Goal: Use online tool/utility: Utilize a website feature to perform a specific function

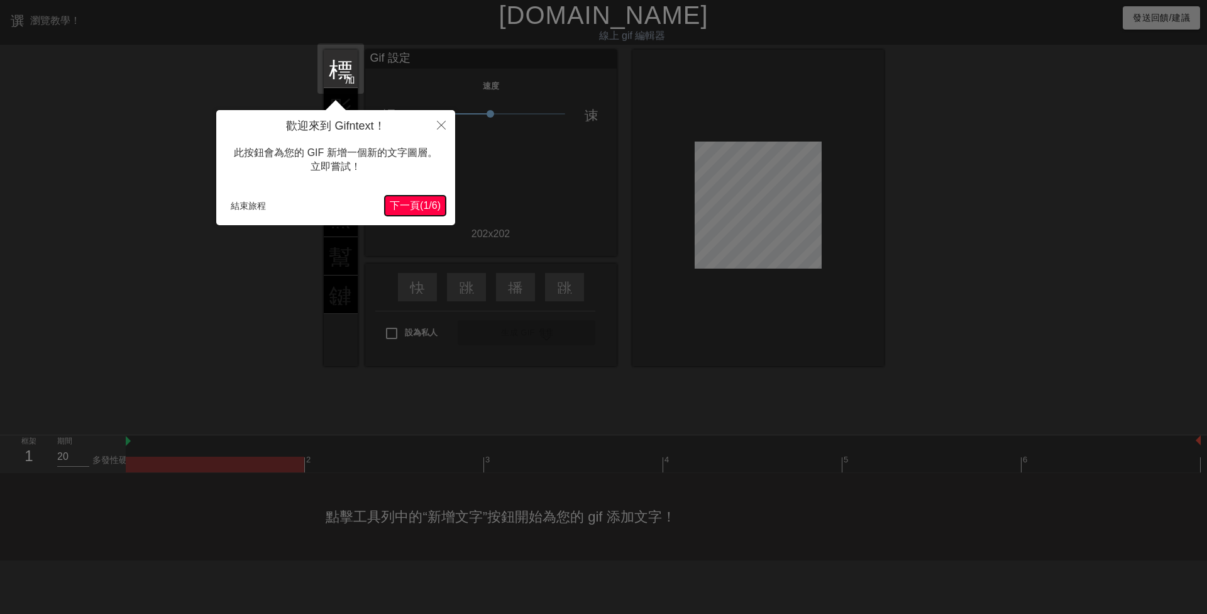
click at [411, 196] on button "下一頁 ( 1 / 6 )" at bounding box center [415, 206] width 61 height 20
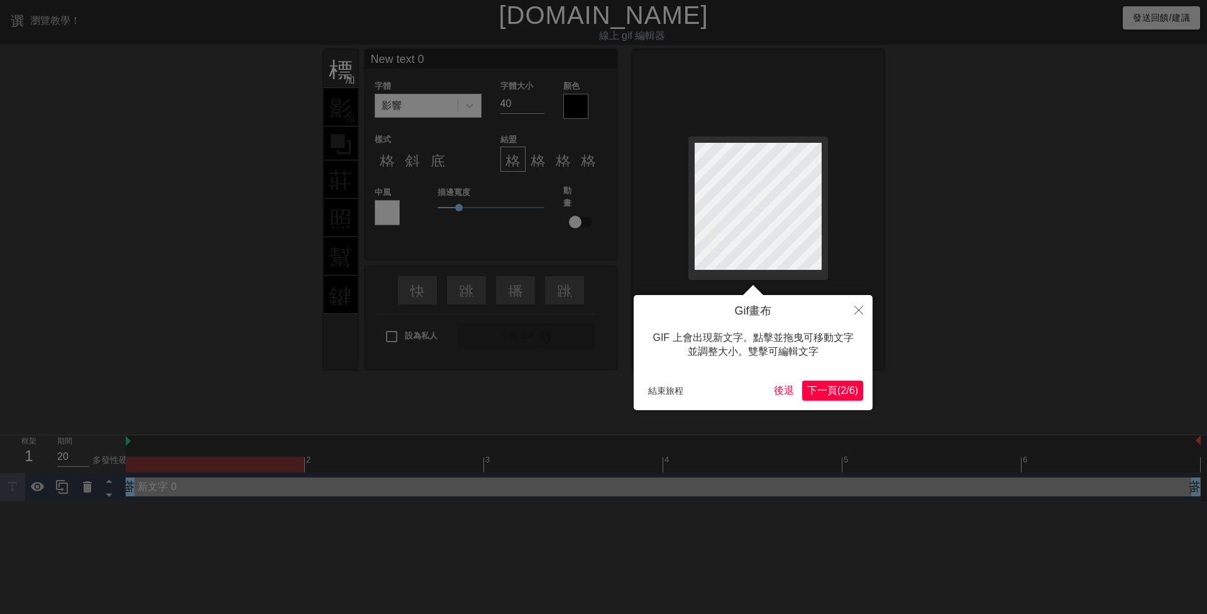
click at [849, 394] on font "6" at bounding box center [852, 390] width 6 height 11
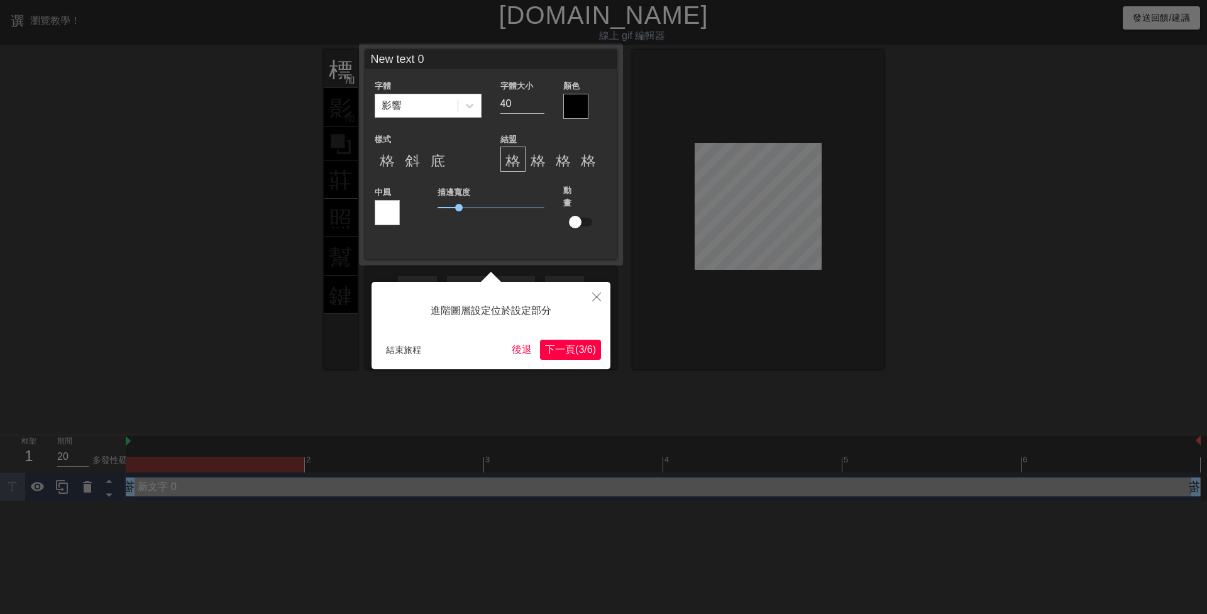
click at [552, 346] on font "下一頁" at bounding box center [560, 349] width 30 height 11
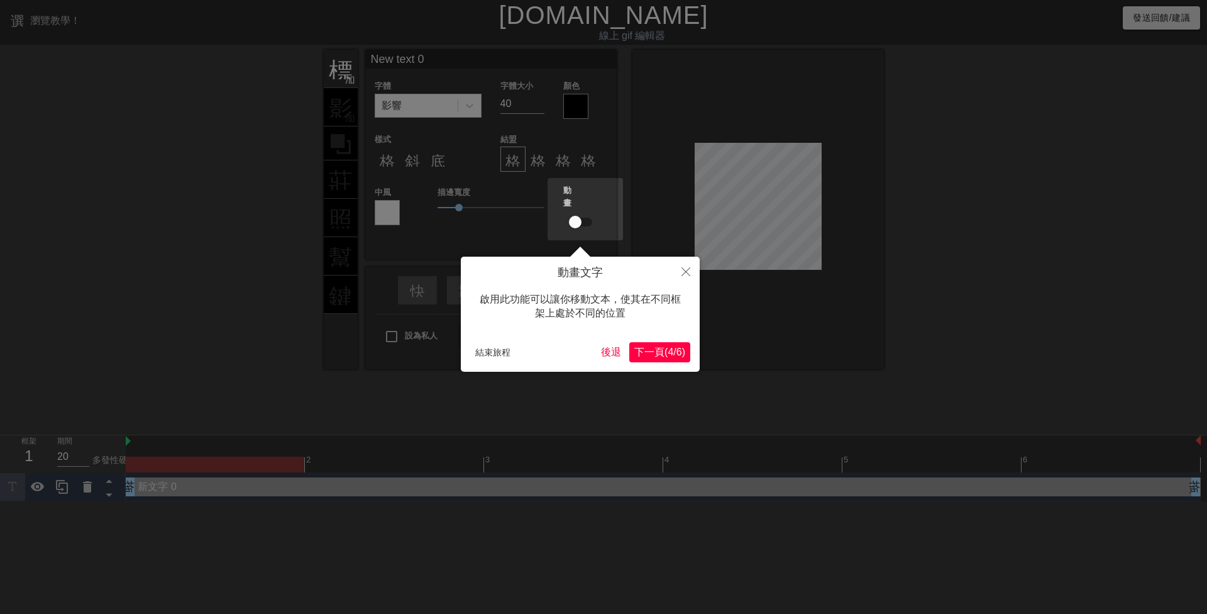
click at [650, 350] on font "下一頁" at bounding box center [649, 351] width 30 height 11
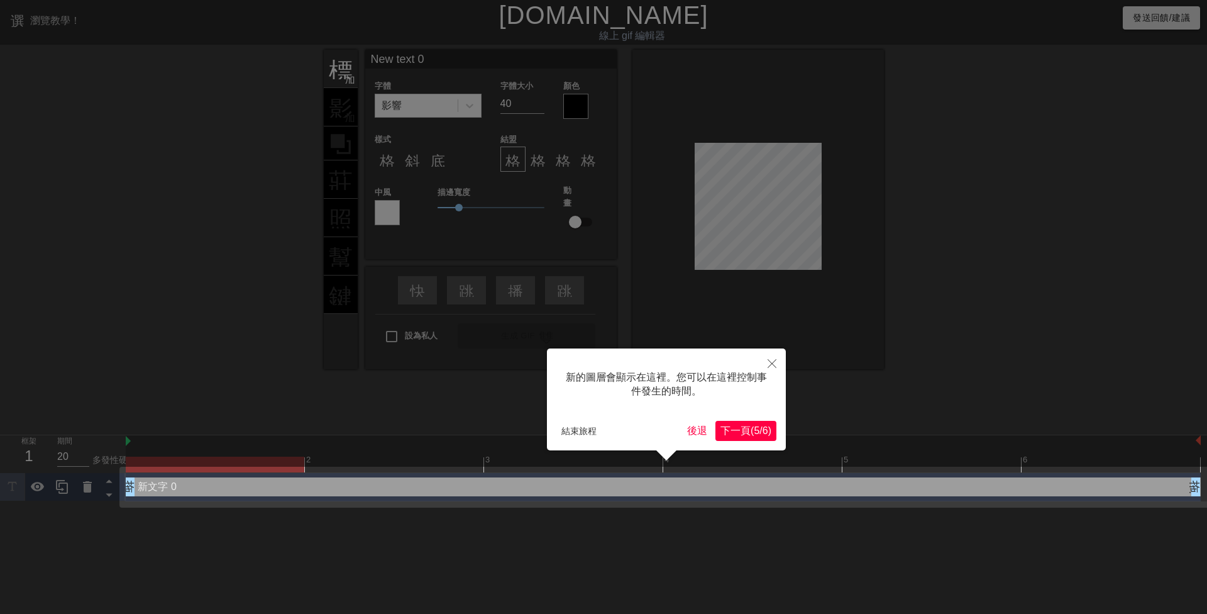
click at [754, 426] on font "5" at bounding box center [757, 430] width 6 height 11
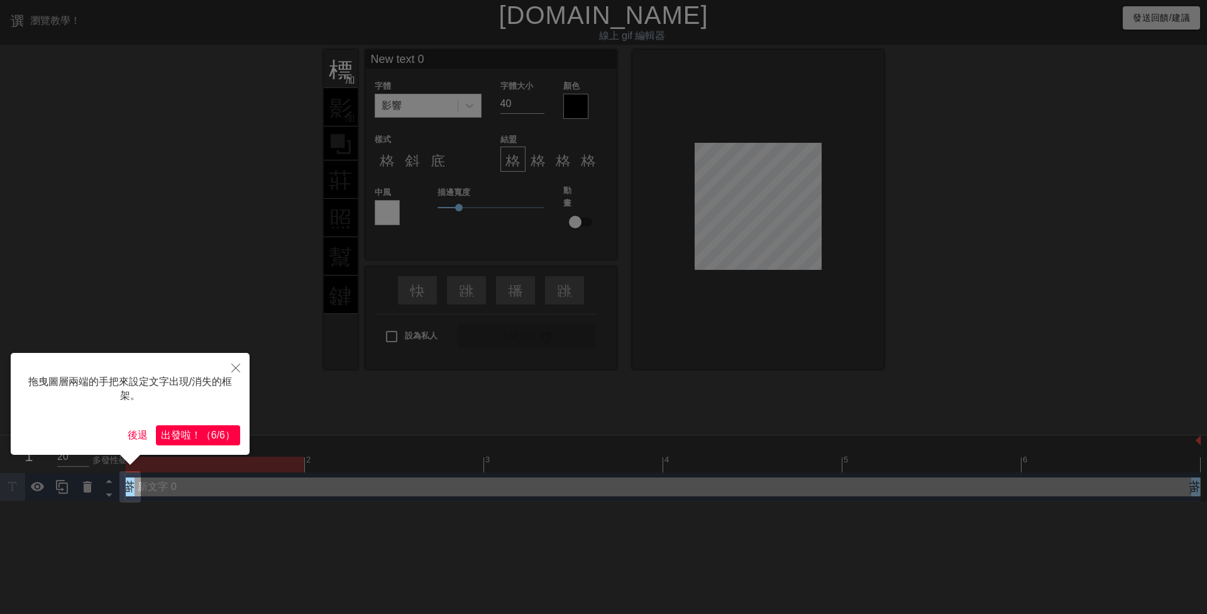
click at [214, 433] on font "6/6" at bounding box center [218, 434] width 14 height 11
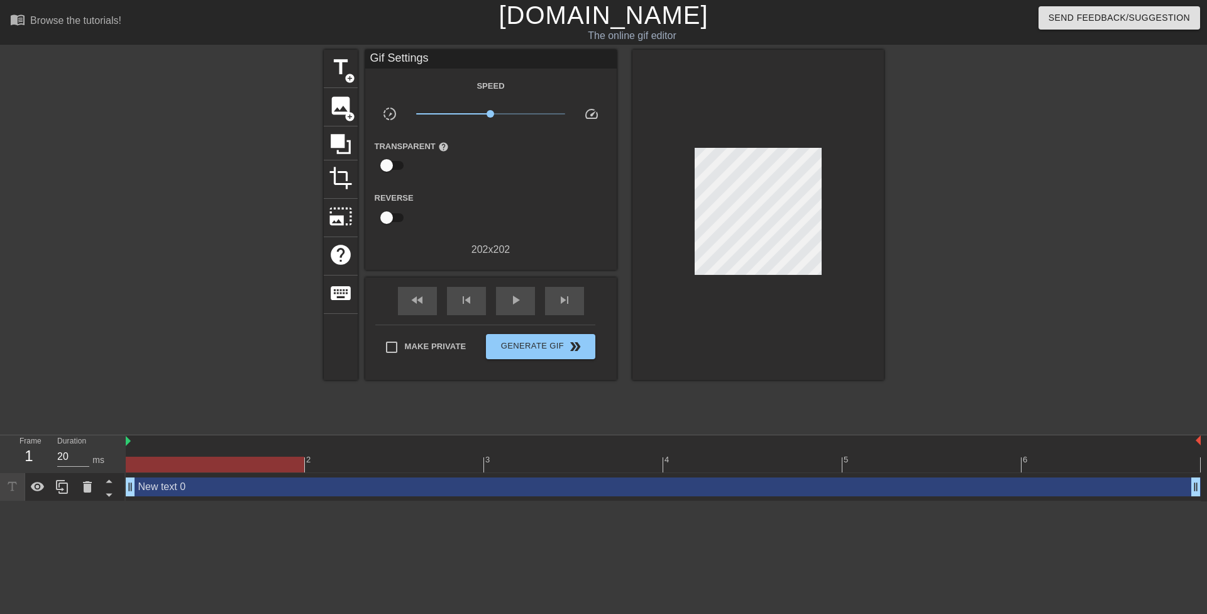
drag, startPoint x: 746, startPoint y: 268, endPoint x: 876, endPoint y: 338, distance: 147.1
click at [876, 338] on div at bounding box center [757, 215] width 251 height 330
click at [332, 109] on span "image" at bounding box center [341, 106] width 24 height 24
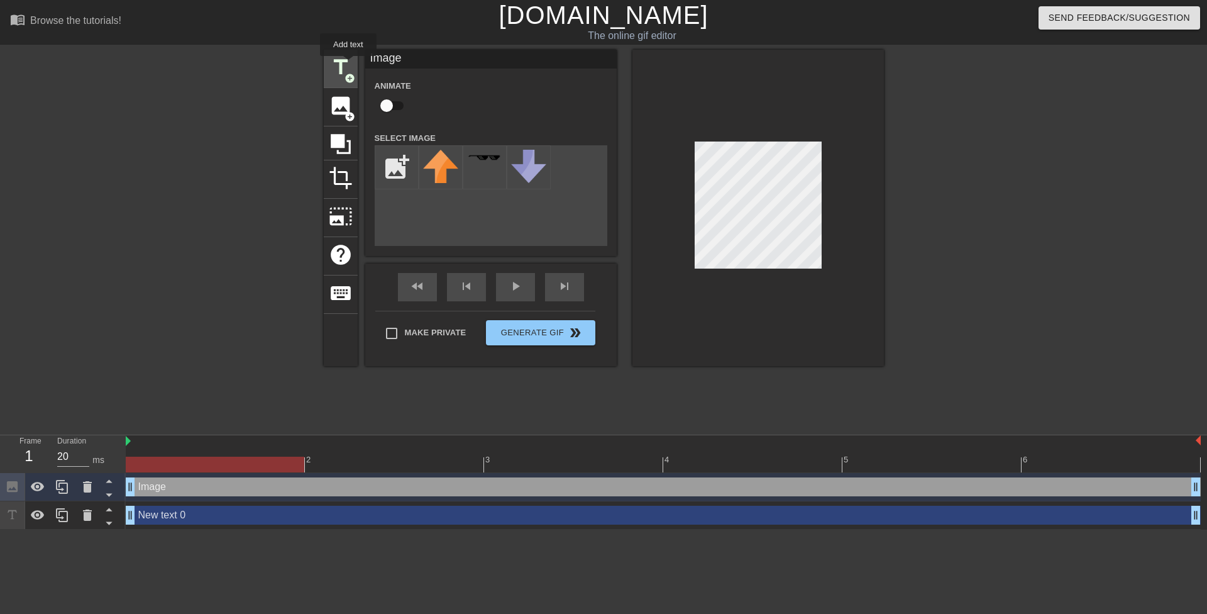
click at [348, 64] on span "title" at bounding box center [341, 67] width 24 height 24
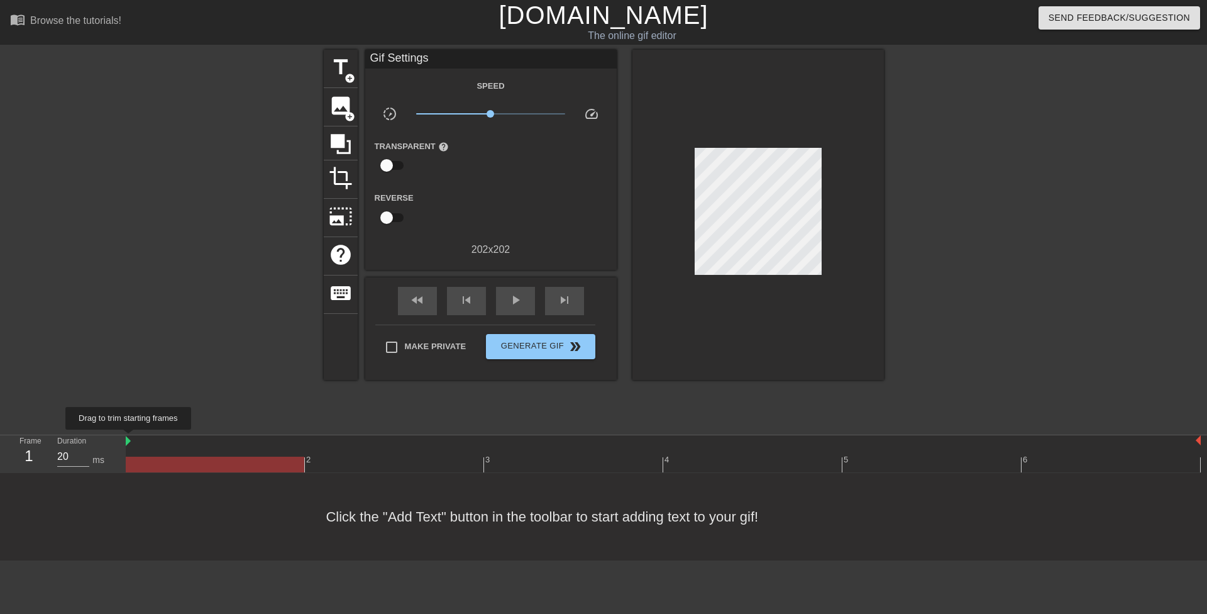
click at [129, 438] on img at bounding box center [128, 441] width 5 height 10
click at [123, 447] on div at bounding box center [126, 441] width 6 height 13
drag, startPoint x: 490, startPoint y: 115, endPoint x: 491, endPoint y: 123, distance: 7.6
click at [491, 123] on div "x1.01" at bounding box center [491, 115] width 168 height 19
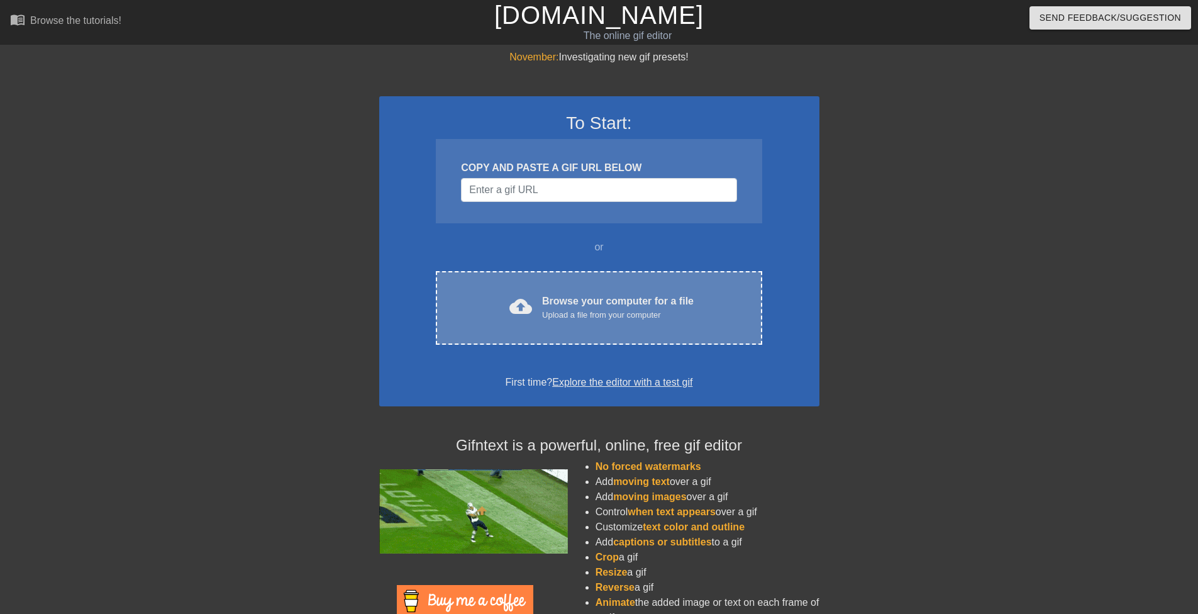
click at [566, 298] on div "Browse your computer for a file Upload a file from your computer" at bounding box center [618, 308] width 152 height 28
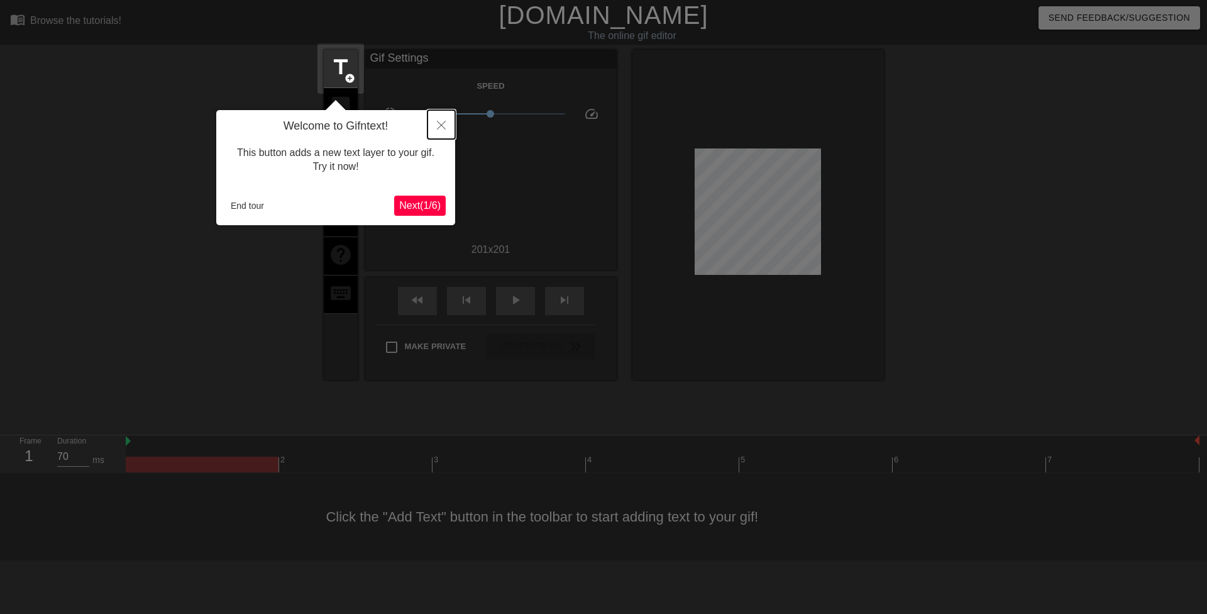
click at [446, 124] on button "Close" at bounding box center [441, 124] width 28 height 29
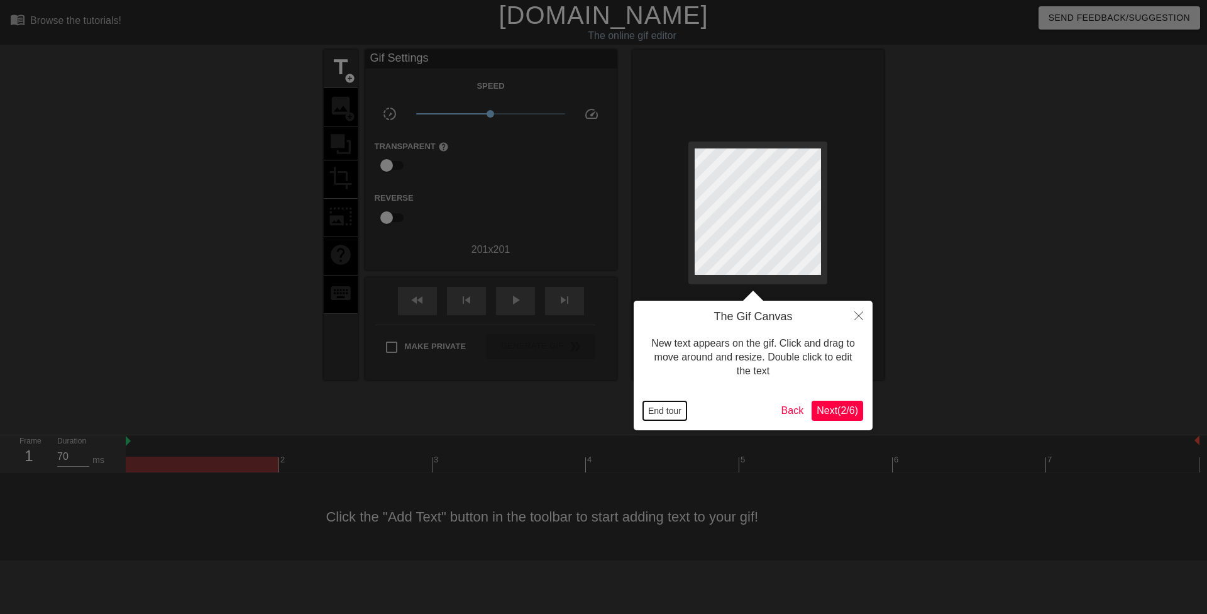
click at [661, 408] on button "End tour" at bounding box center [664, 410] width 43 height 19
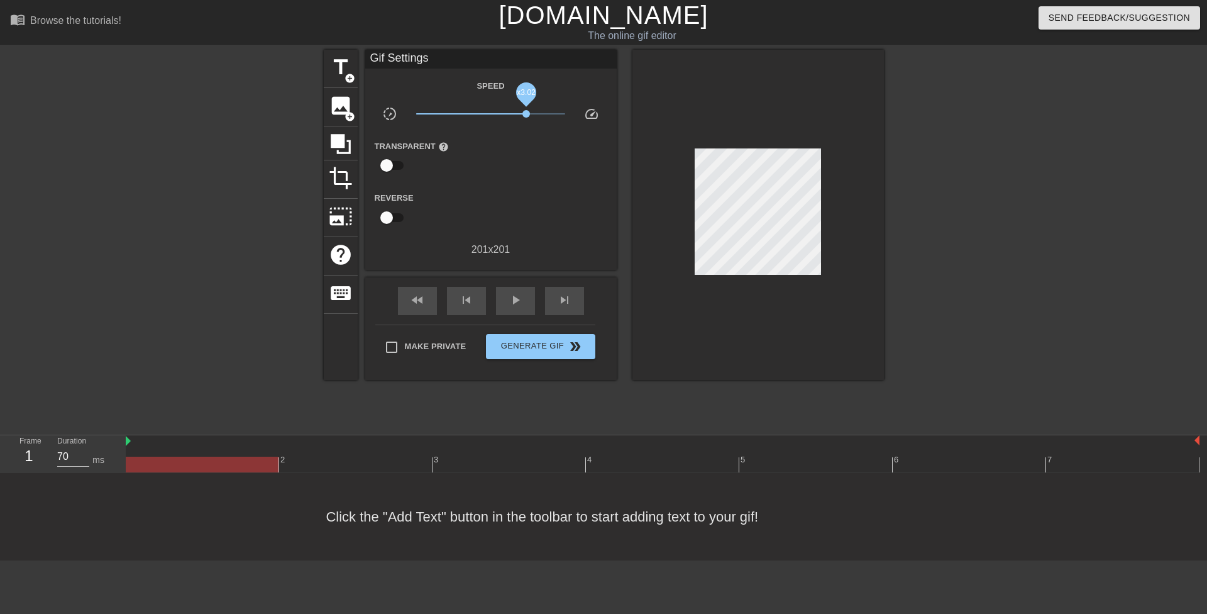
drag, startPoint x: 489, startPoint y: 111, endPoint x: 526, endPoint y: 116, distance: 37.4
click at [526, 116] on span "x3.02" at bounding box center [526, 114] width 8 height 8
click at [525, 94] on span "x2.88" at bounding box center [525, 91] width 19 height 9
click at [526, 93] on span "x2.95" at bounding box center [525, 91] width 19 height 9
click at [110, 232] on div "title add_circle image add_circle crop photo_size_select_large help keyboard Gi…" at bounding box center [603, 238] width 1207 height 377
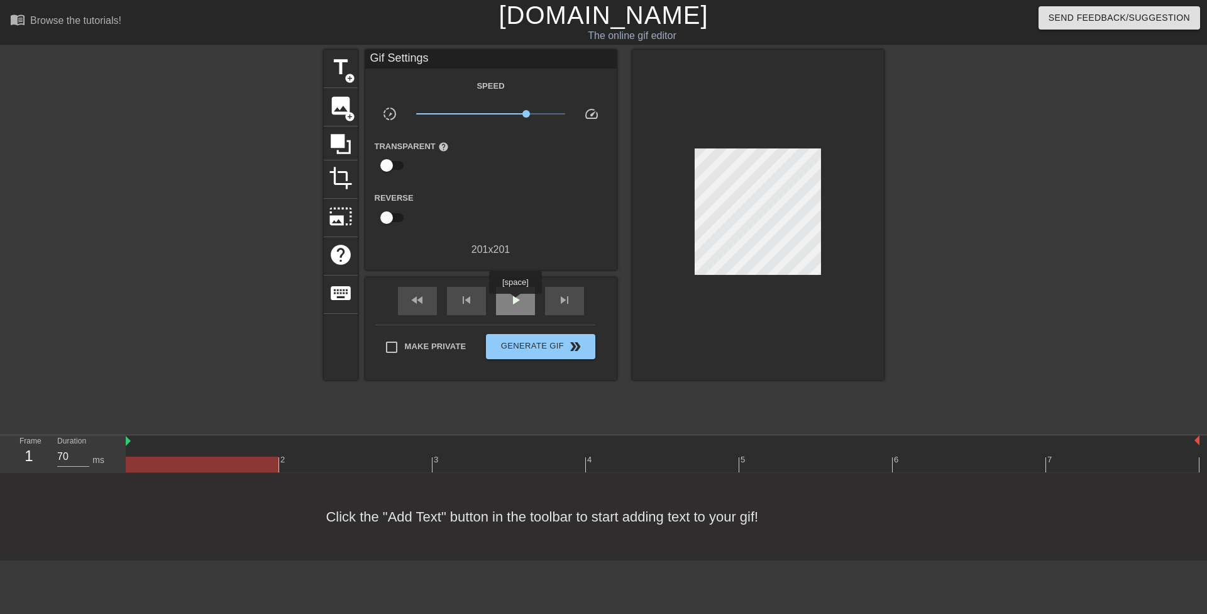
click at [515, 302] on span "play_arrow" at bounding box center [515, 299] width 15 height 15
click at [158, 145] on div at bounding box center [214, 238] width 189 height 377
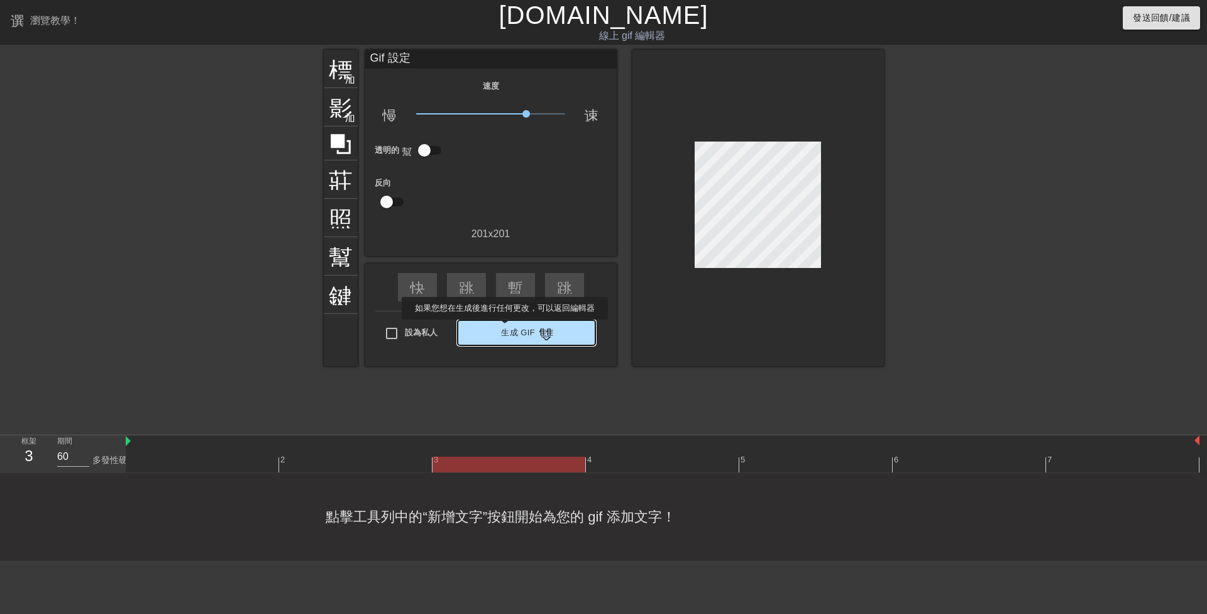
type input "70"
click at [505, 328] on font "生成 Gif" at bounding box center [518, 332] width 34 height 9
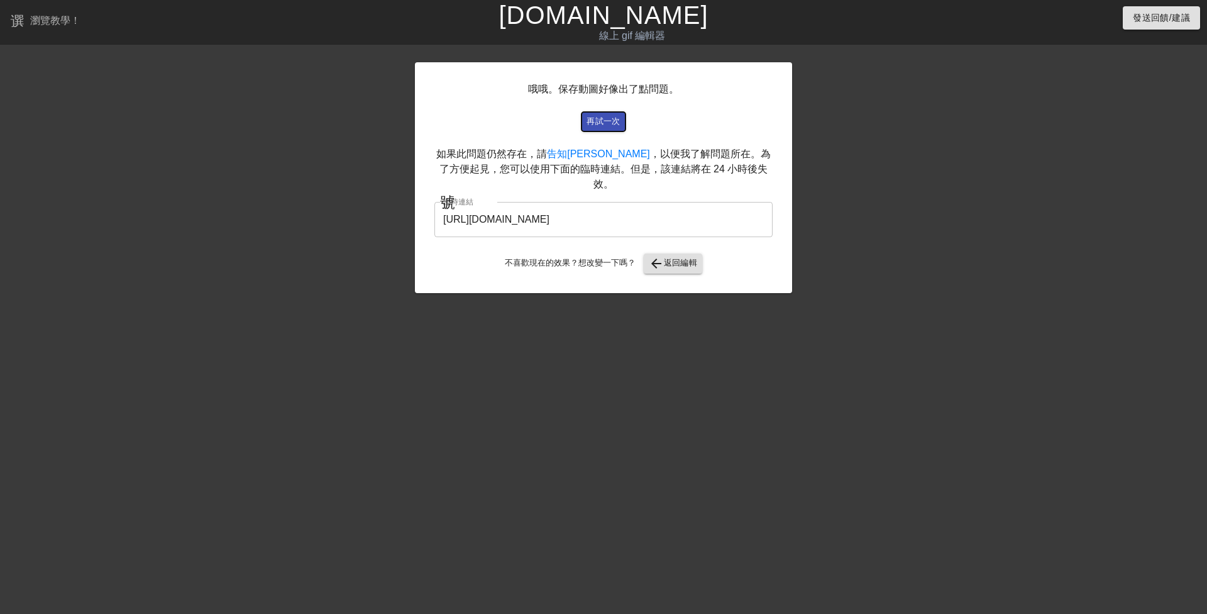
click at [620, 113] on button "再試一次" at bounding box center [604, 121] width 44 height 19
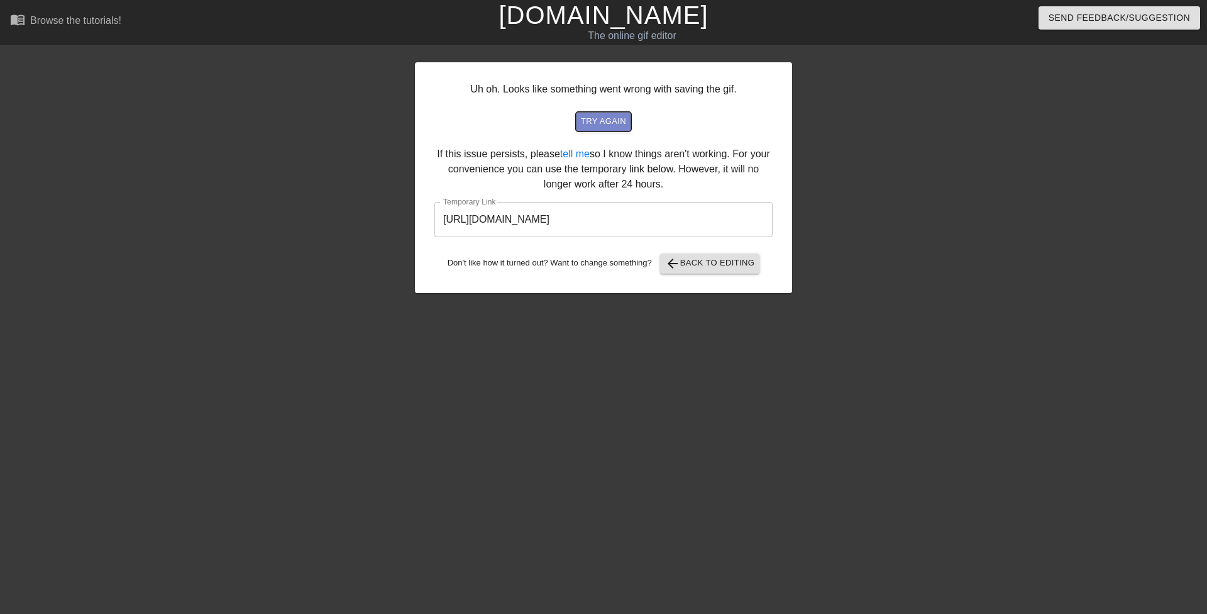
click at [617, 121] on span "try again" at bounding box center [603, 121] width 45 height 14
click at [606, 119] on span "try again" at bounding box center [603, 121] width 45 height 14
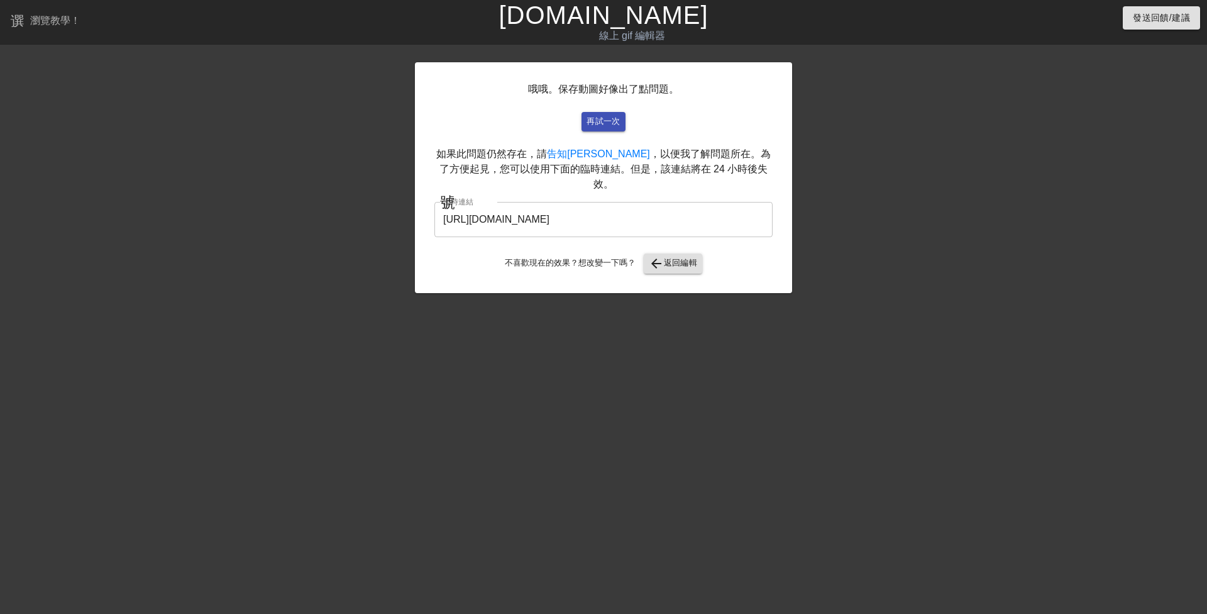
click at [540, 204] on input "[URL][DOMAIN_NAME]" at bounding box center [603, 219] width 338 height 35
click at [541, 205] on input "[URL][DOMAIN_NAME]" at bounding box center [603, 219] width 338 height 35
click at [543, 202] on input "[URL][DOMAIN_NAME]" at bounding box center [603, 219] width 338 height 35
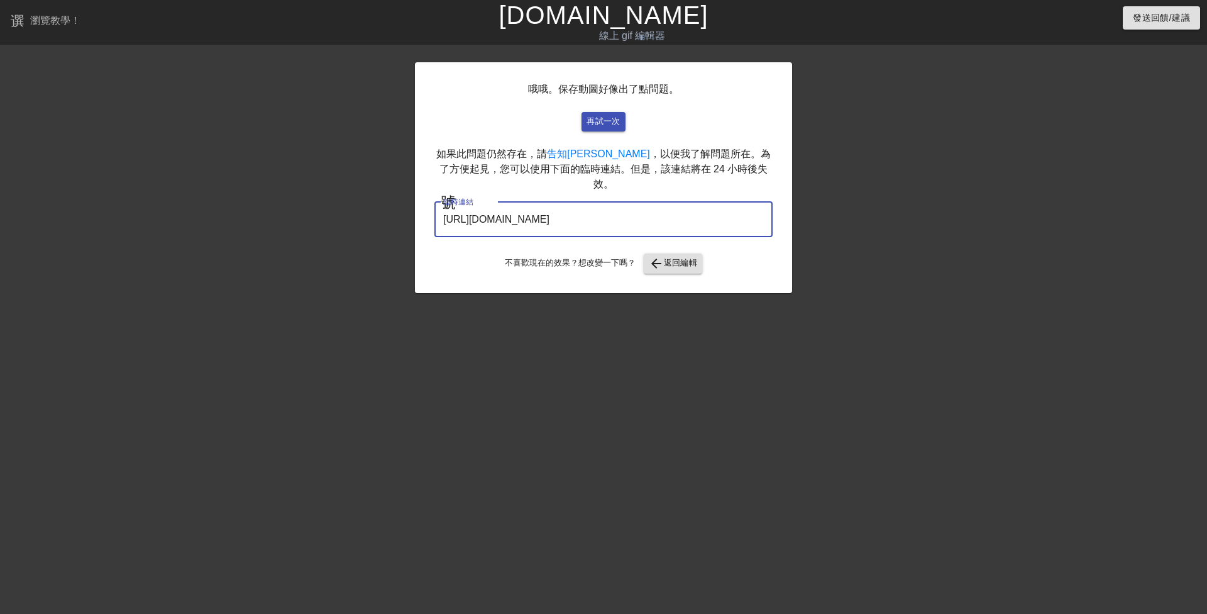
click at [543, 202] on input "[URL][DOMAIN_NAME]" at bounding box center [603, 219] width 338 height 35
click at [692, 256] on button "arrow_back 返回編輯" at bounding box center [673, 263] width 59 height 20
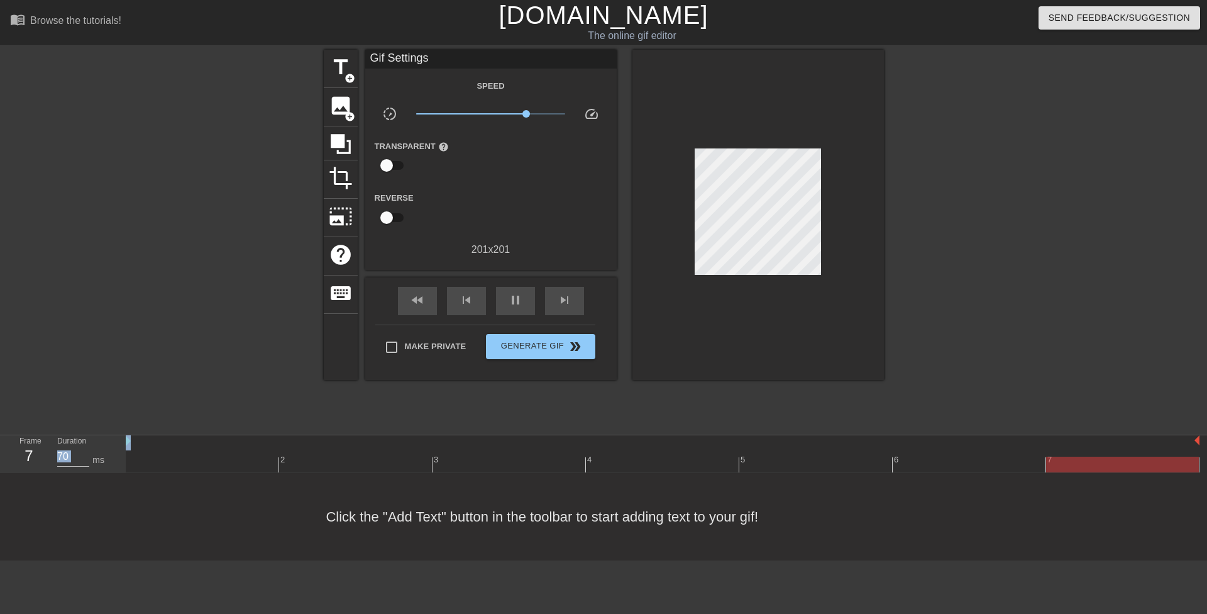
click at [226, 325] on div at bounding box center [214, 238] width 189 height 377
click at [526, 303] on div "pause" at bounding box center [515, 301] width 39 height 28
click at [525, 303] on div "play_arrow" at bounding box center [515, 301] width 39 height 28
click at [525, 303] on div "pause" at bounding box center [515, 301] width 39 height 28
click at [339, 108] on span "image" at bounding box center [341, 106] width 24 height 24
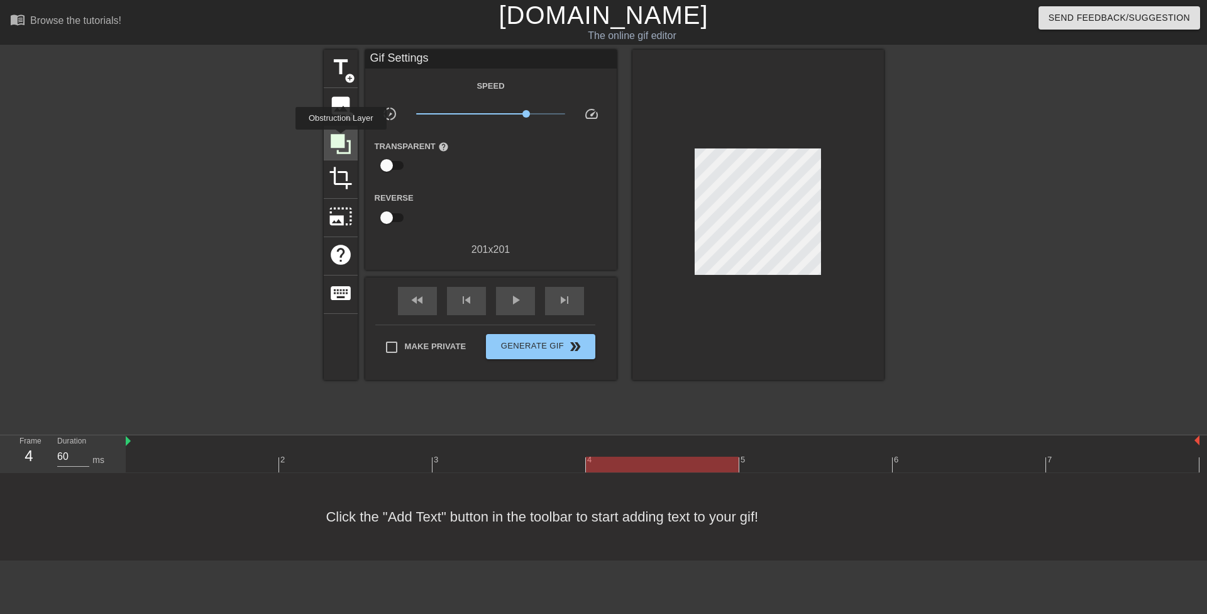
click at [341, 138] on icon at bounding box center [341, 144] width 20 height 20
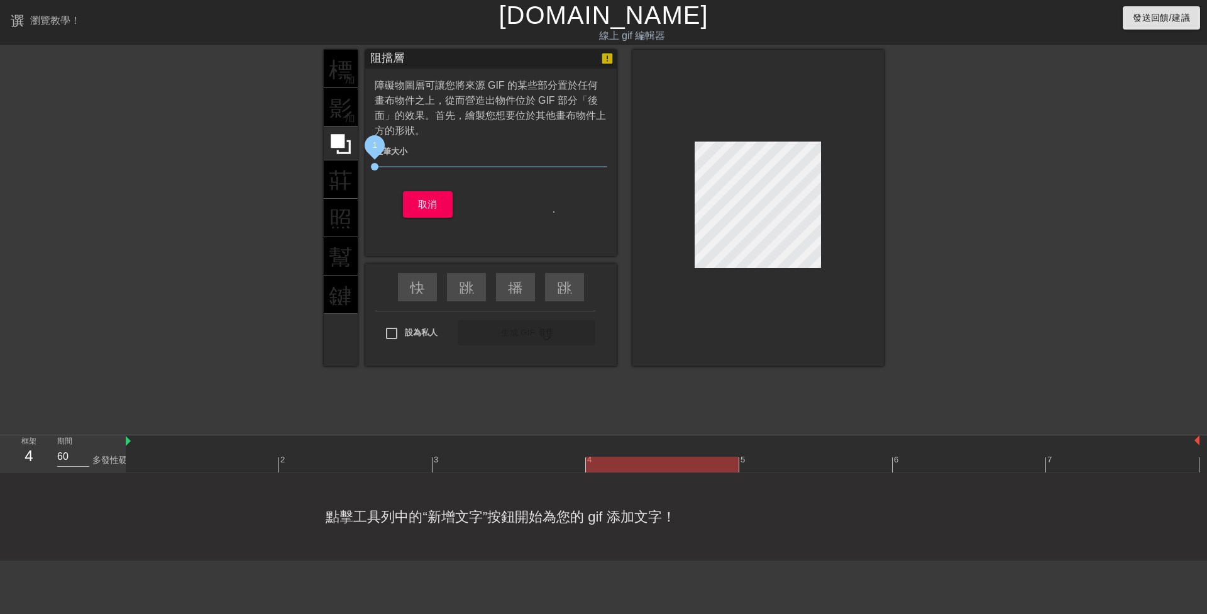
drag, startPoint x: 443, startPoint y: 163, endPoint x: 324, endPoint y: 182, distance: 120.3
click at [323, 183] on div "標題 加入圓圈 影像 加入圓圈 莊稼 照片尺寸選擇大 幫助 鍵盤 阻擋層 障礙物圖層可讓您將來源 GIF 的某些部分置於任何畫布物件之上，從而營造出物件位於 …" at bounding box center [603, 238] width 1207 height 377
click at [338, 183] on div "標題 加入圓圈 影像 加入圓圈 莊稼 照片尺寸選擇大 幫助 鍵盤" at bounding box center [341, 208] width 34 height 316
click at [245, 212] on div at bounding box center [214, 238] width 189 height 377
click at [433, 206] on font "取消" at bounding box center [427, 204] width 19 height 11
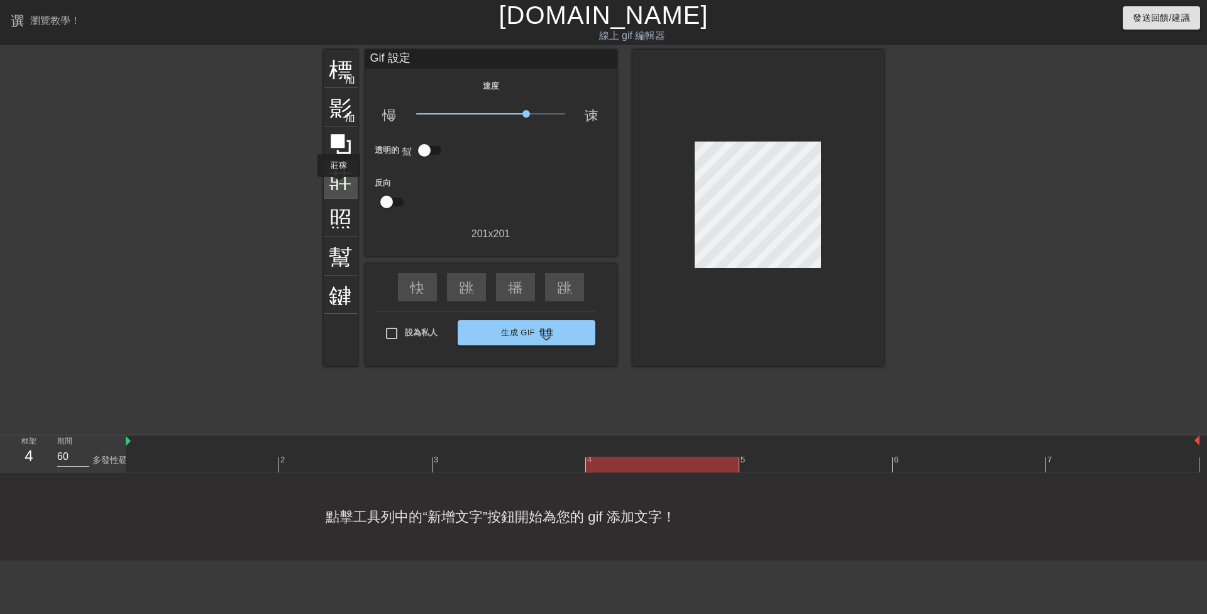
click at [339, 185] on font "莊稼" at bounding box center [353, 178] width 48 height 24
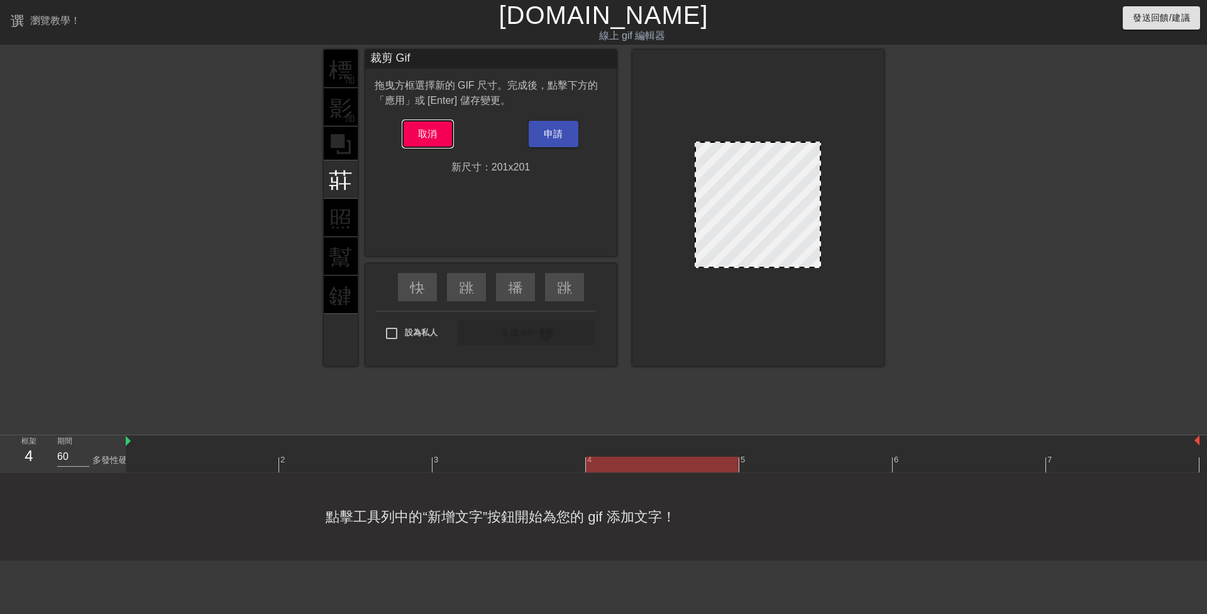
click at [434, 131] on font "取消" at bounding box center [427, 133] width 19 height 11
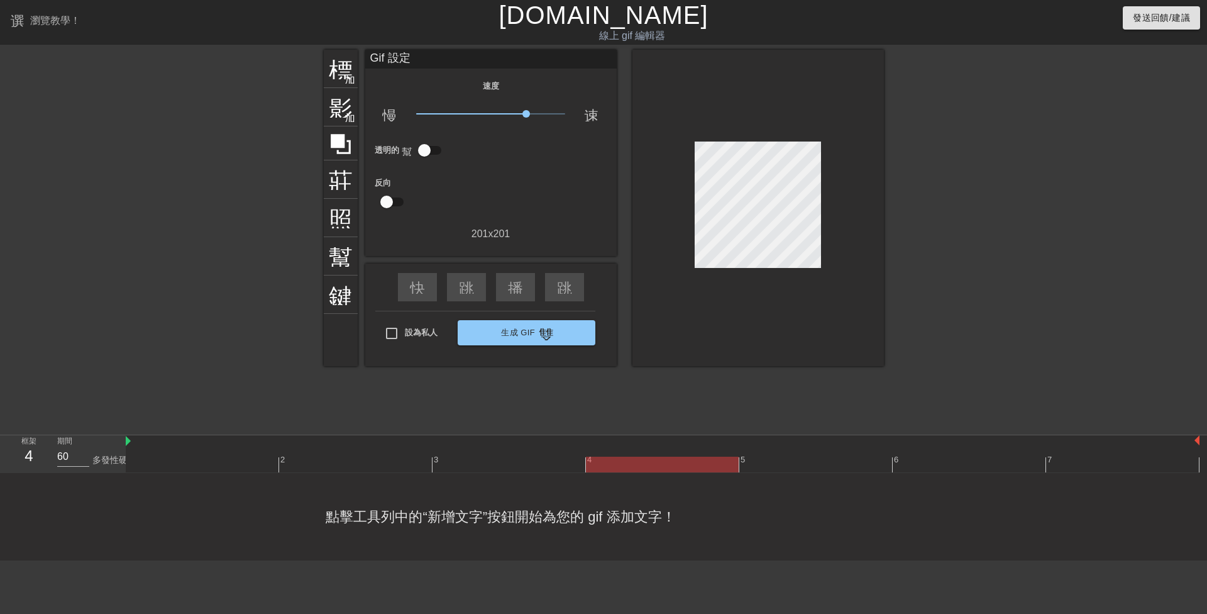
click at [488, 405] on div "標題 加入圓圈 影像 加入圓圈 莊稼 照片尺寸選擇大 幫助 鍵盤 Gif 設定 速度 慢動作視頻 x3.02 速度 透明的 幫助 反向 201 x 201 快…" at bounding box center [604, 238] width 560 height 377
click at [344, 69] on font "標題" at bounding box center [353, 67] width 48 height 24
click at [519, 157] on div "透明的 幫助" at bounding box center [490, 150] width 251 height 24
click at [527, 111] on span "x3.05" at bounding box center [527, 114] width 8 height 8
click at [719, 286] on div at bounding box center [757, 208] width 251 height 316
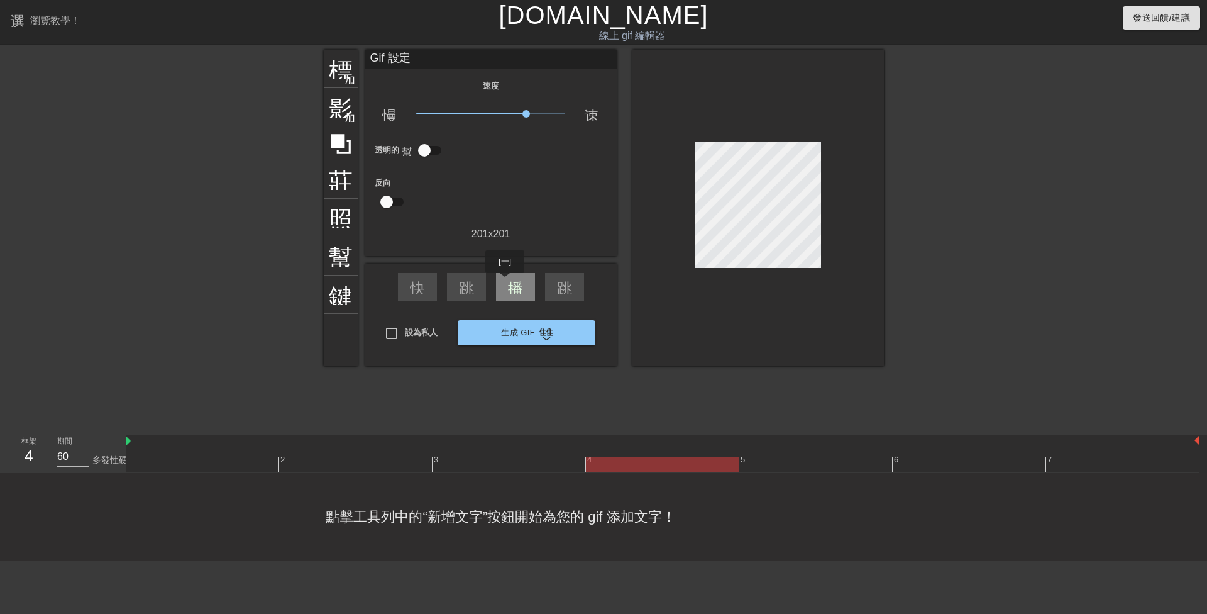
click at [511, 280] on font "播放箭頭" at bounding box center [538, 285] width 60 height 15
type input "70"
click at [511, 280] on font "暫停" at bounding box center [523, 285] width 30 height 15
click at [424, 152] on input "checkbox" at bounding box center [425, 150] width 72 height 24
checkbox input "true"
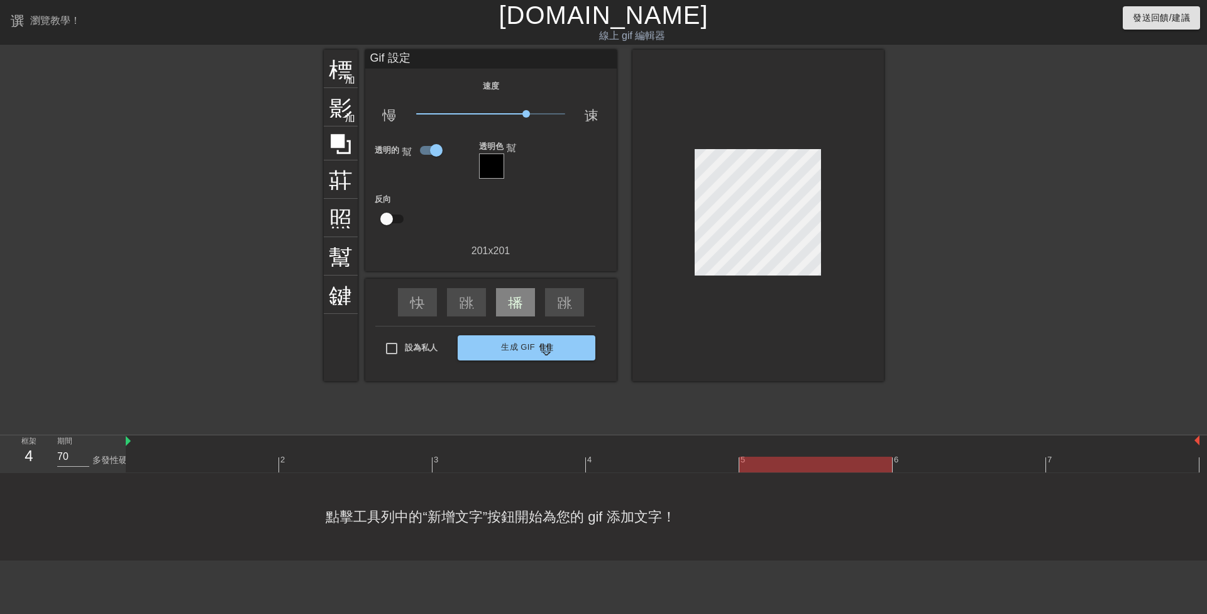
click at [488, 153] on div at bounding box center [491, 165] width 25 height 25
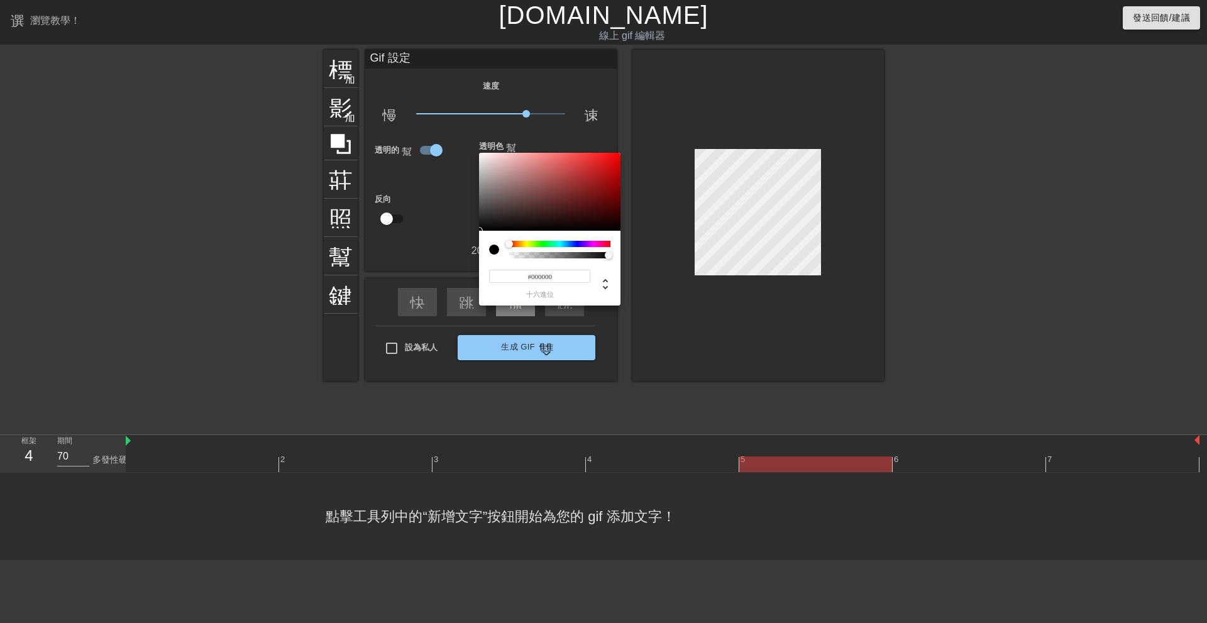
type input "0"
drag, startPoint x: 556, startPoint y: 258, endPoint x: 456, endPoint y: 251, distance: 100.2
click at [458, 251] on div "0 r 0 g 0 b 0 a" at bounding box center [603, 311] width 1207 height 623
click at [657, 350] on div at bounding box center [603, 311] width 1207 height 623
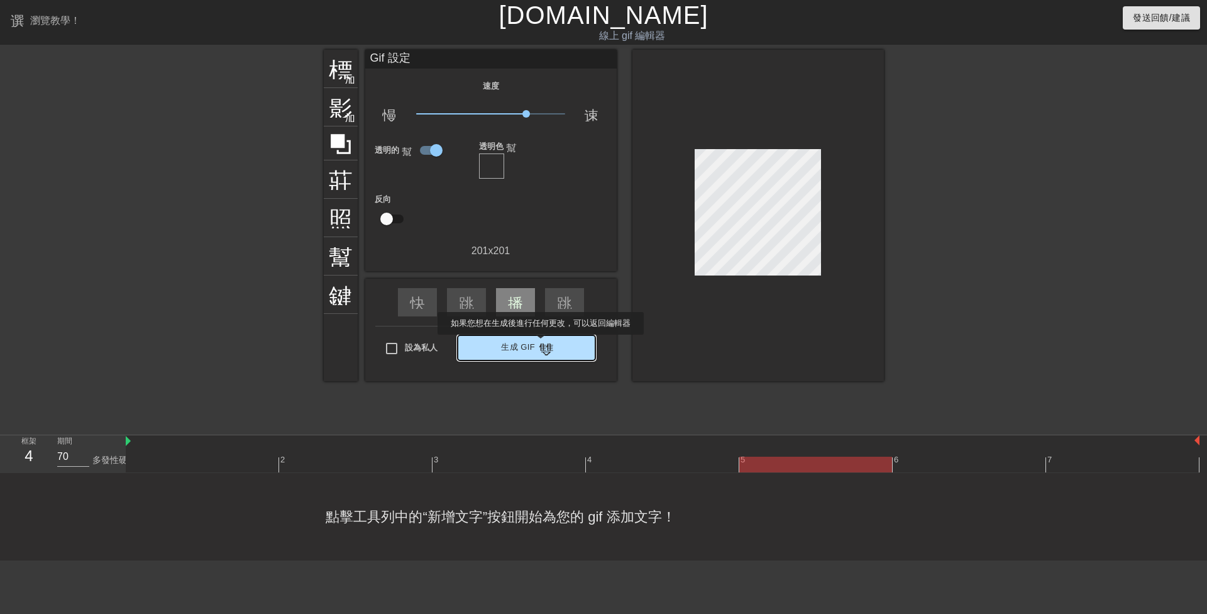
click at [541, 343] on font "雙箭頭" at bounding box center [561, 347] width 45 height 15
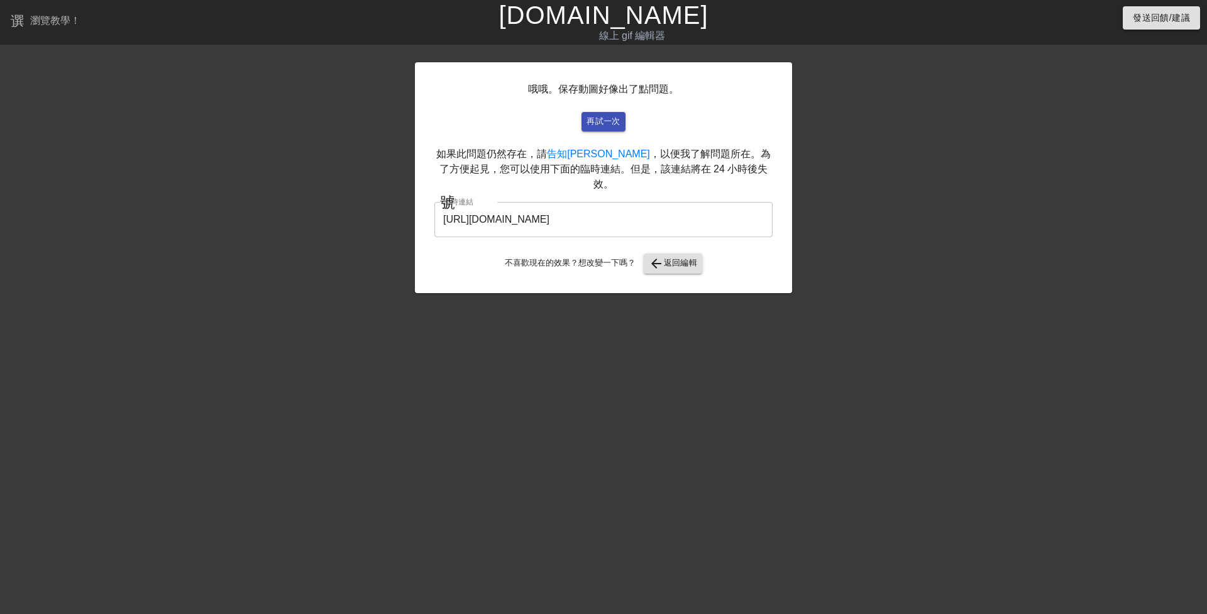
click at [614, 204] on input "[URL][DOMAIN_NAME]" at bounding box center [603, 219] width 338 height 35
click at [681, 258] on font "返回編輯" at bounding box center [681, 262] width 34 height 9
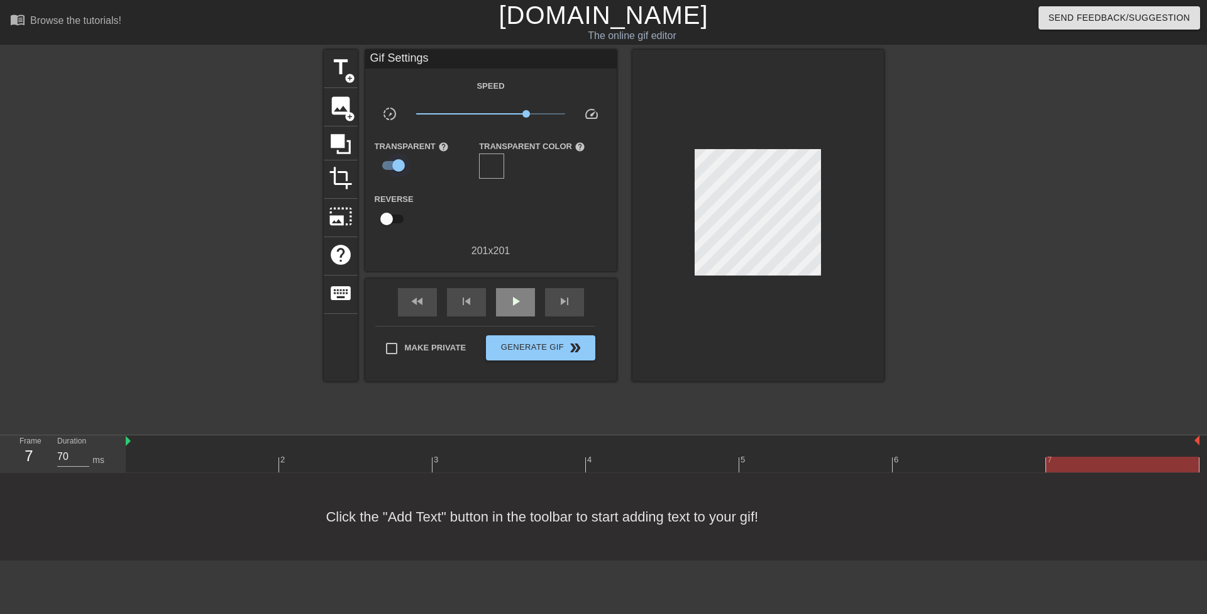
click at [402, 164] on input "checkbox" at bounding box center [399, 165] width 72 height 24
click at [383, 163] on input "checkbox" at bounding box center [387, 165] width 72 height 24
checkbox input "true"
click at [394, 210] on input "checkbox" at bounding box center [387, 219] width 72 height 24
click at [400, 222] on input "checkbox" at bounding box center [399, 219] width 72 height 24
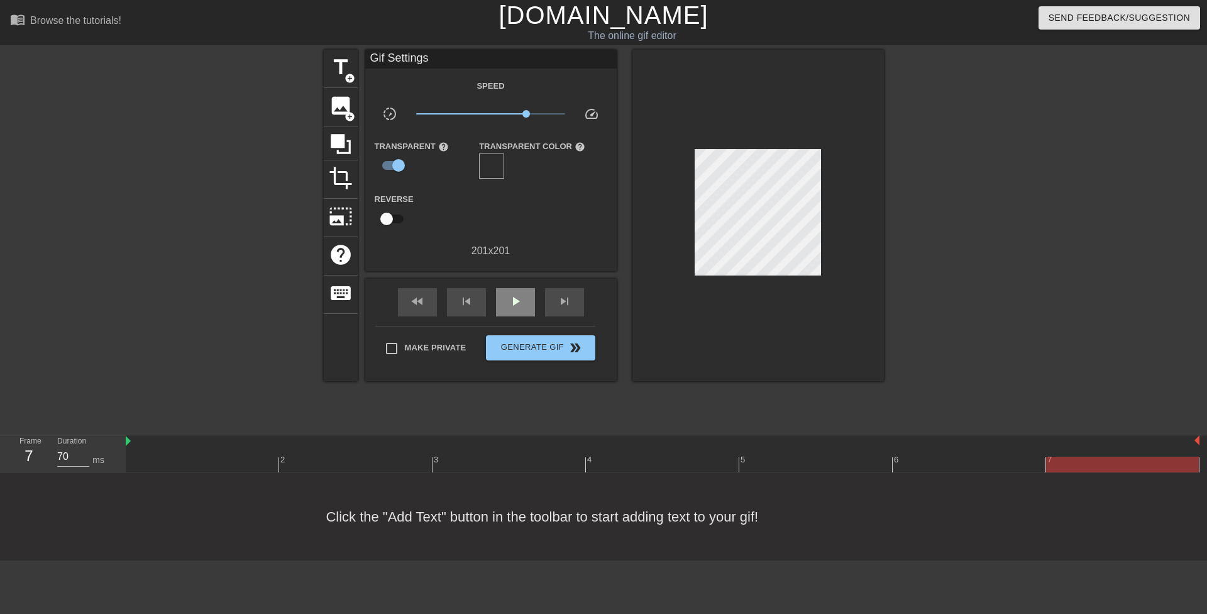
click at [389, 217] on input "checkbox" at bounding box center [387, 219] width 72 height 24
click at [389, 217] on input "checkbox" at bounding box center [399, 219] width 72 height 24
click at [389, 217] on input "checkbox" at bounding box center [387, 219] width 72 height 24
checkbox input "true"
click at [515, 299] on span "play_arrow" at bounding box center [515, 301] width 15 height 15
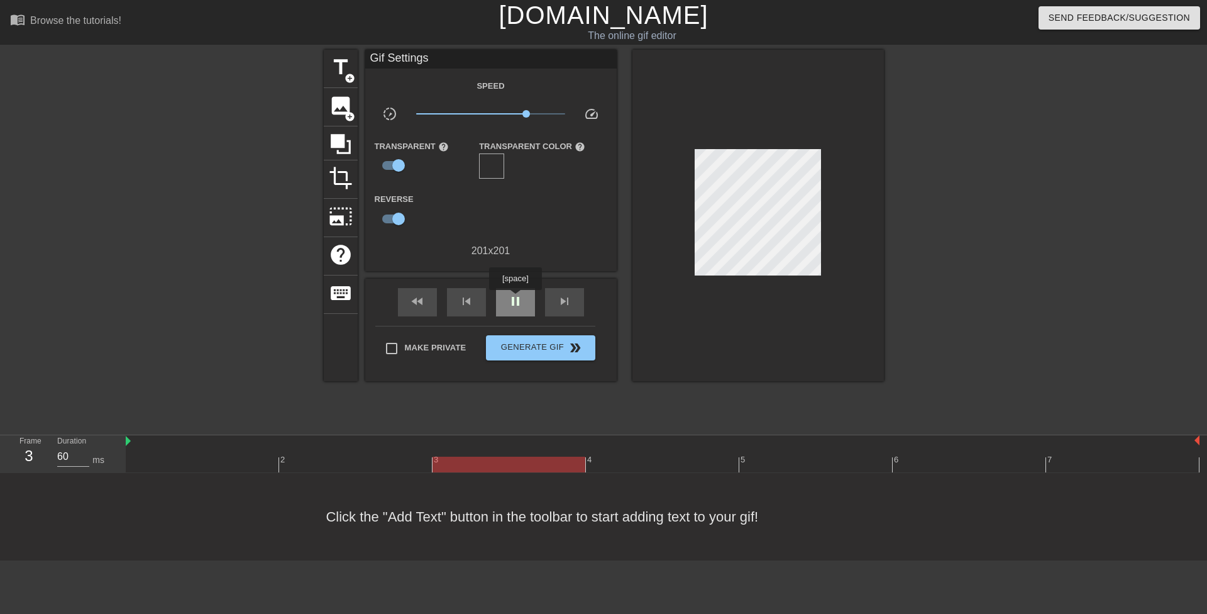
type input "70"
click at [515, 299] on span "pause" at bounding box center [515, 301] width 15 height 15
click at [407, 213] on div at bounding box center [449, 211] width 84 height 40
click at [399, 216] on input "checkbox" at bounding box center [399, 219] width 72 height 24
checkbox input "false"
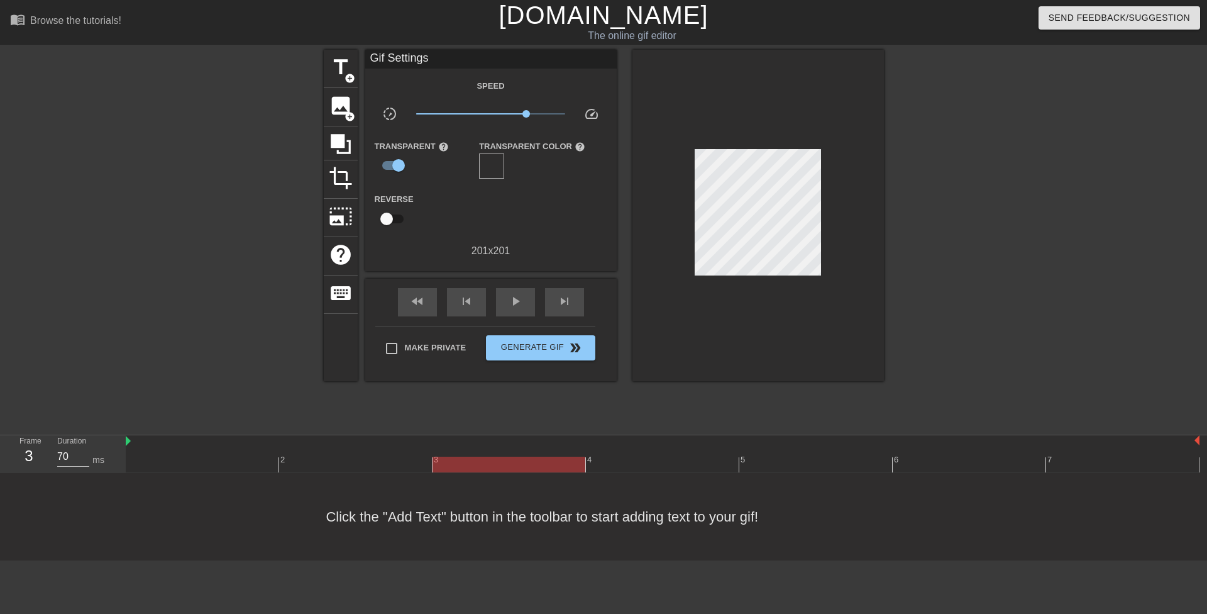
click at [981, 220] on div at bounding box center [993, 238] width 189 height 377
drag, startPoint x: 951, startPoint y: 224, endPoint x: 930, endPoint y: 209, distance: 26.5
click at [958, 218] on div at bounding box center [993, 238] width 189 height 377
click at [495, 165] on div at bounding box center [491, 165] width 25 height 25
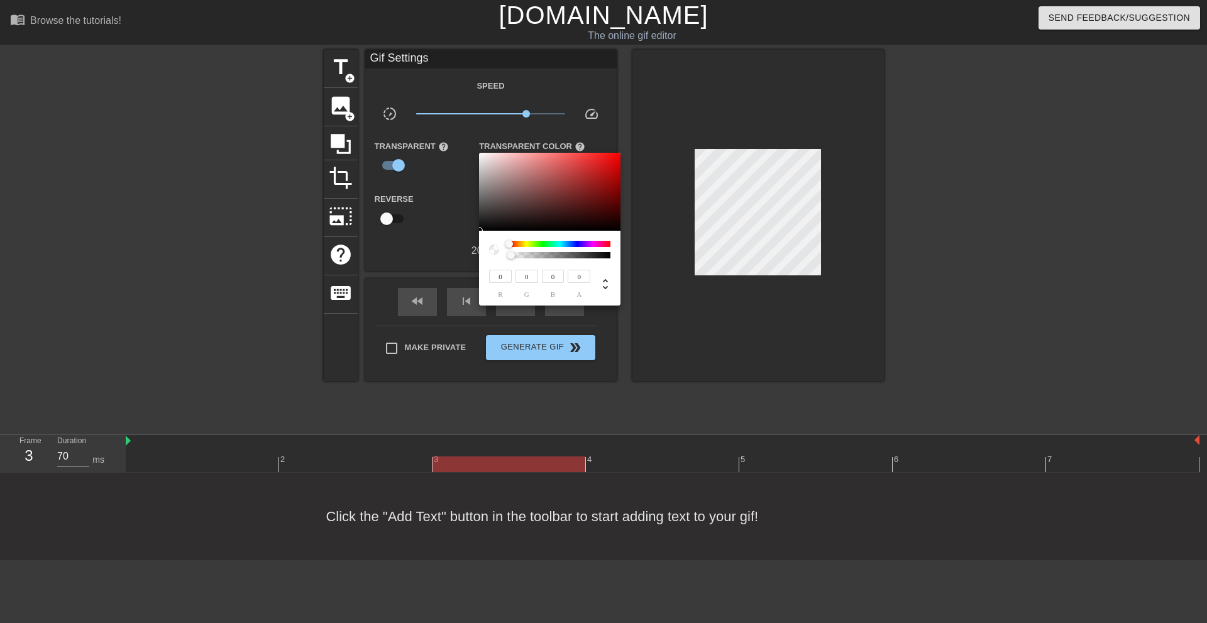
click at [497, 248] on div at bounding box center [494, 250] width 10 height 10
type input "0"
drag, startPoint x: 514, startPoint y: 255, endPoint x: 482, endPoint y: 229, distance: 40.6
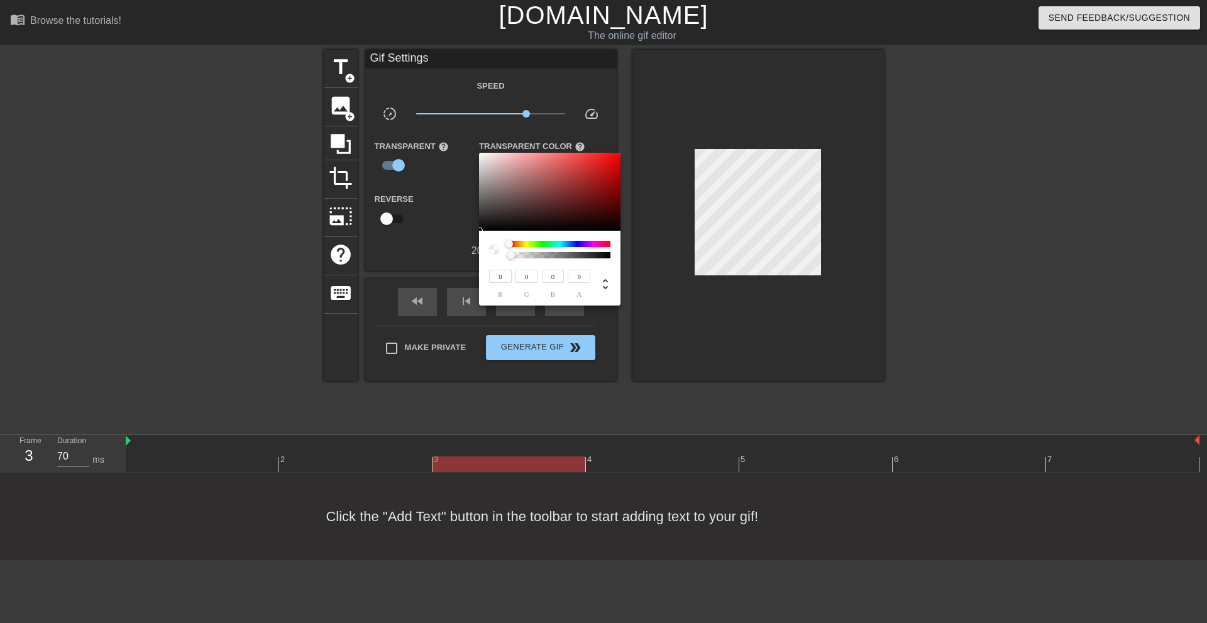
click at [501, 252] on div at bounding box center [549, 250] width 121 height 18
type input "10"
type input "12"
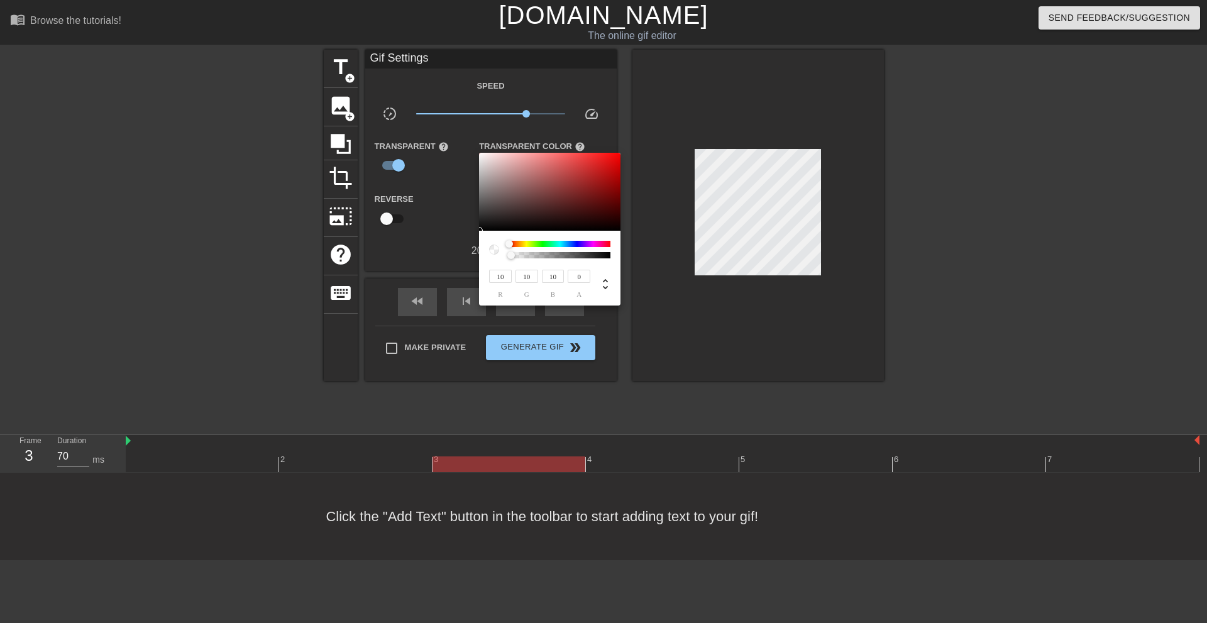
type input "12"
type input "92"
type input "91"
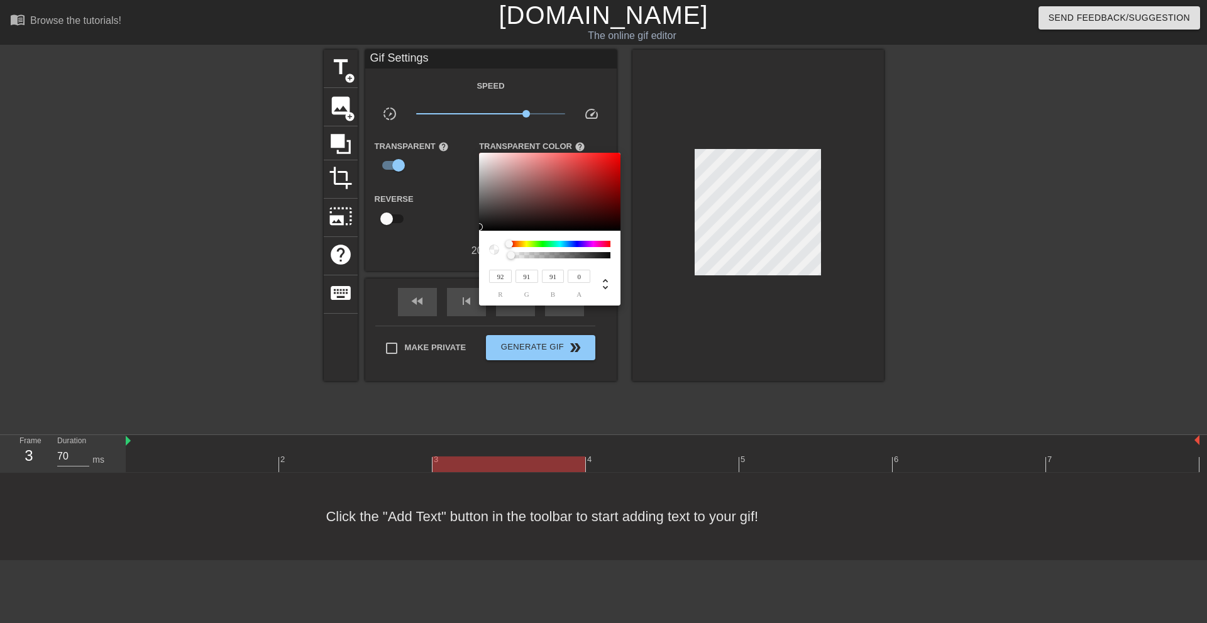
type input "166"
type input "30"
type input "222"
type input "219"
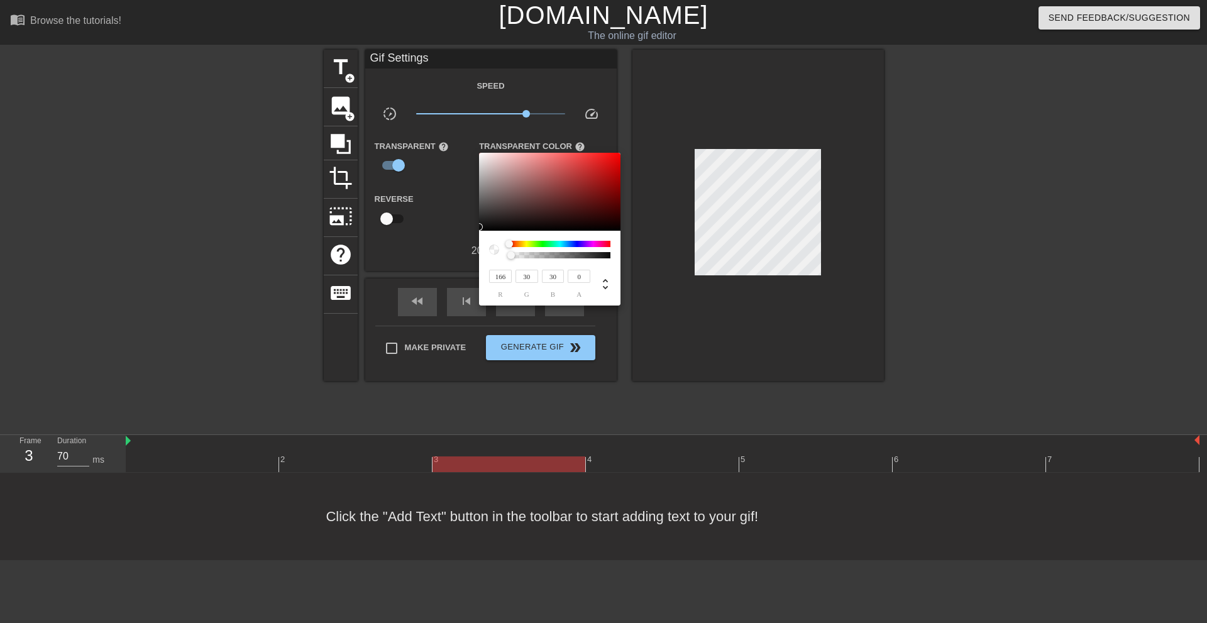
type input "219"
type input "226"
type input "223"
type input "228"
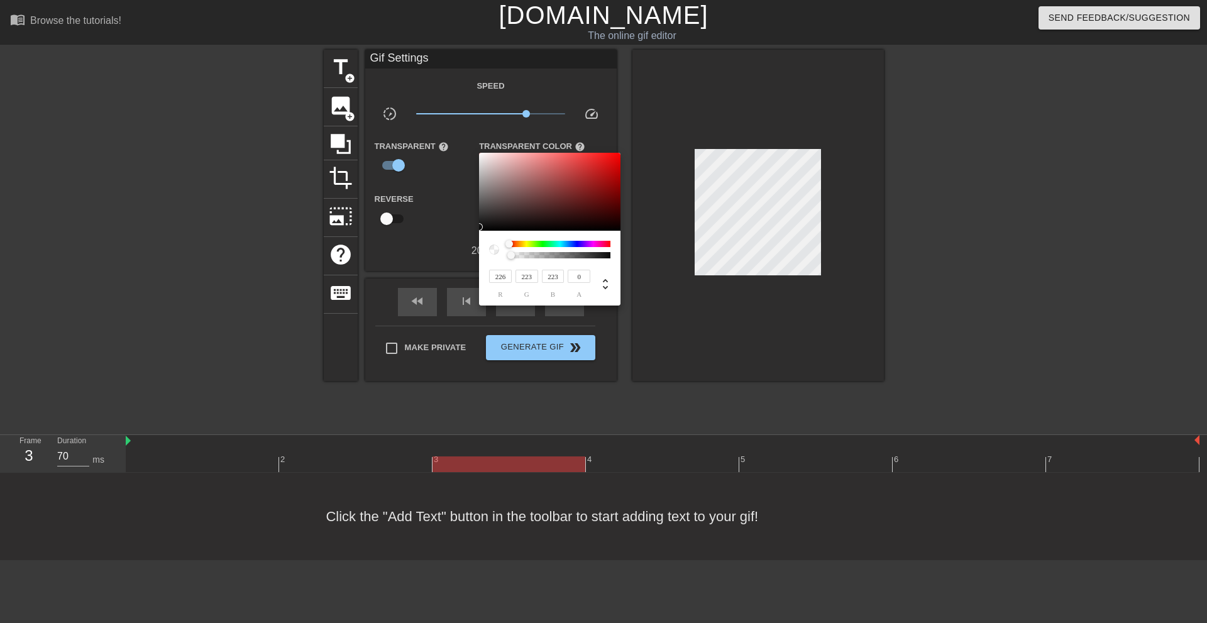
type input "225"
type input "255"
type input "159"
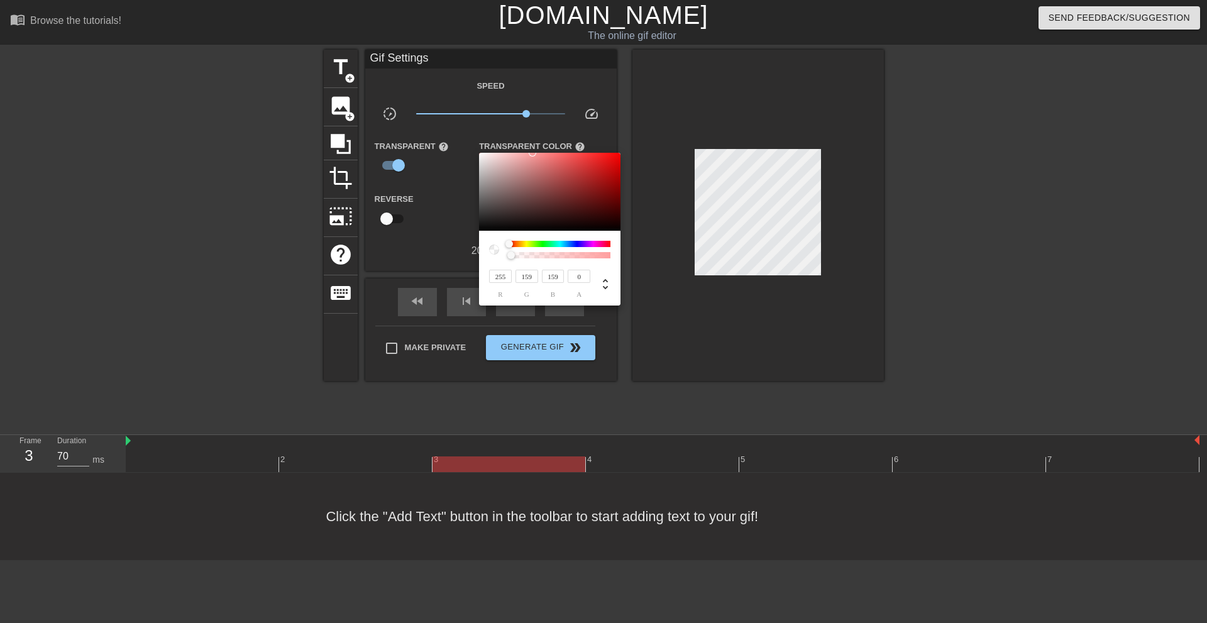
type input "255"
drag, startPoint x: 482, startPoint y: 228, endPoint x: 475, endPoint y: 111, distance: 117.1
click at [475, 112] on div "255 r 255 g 255 b 0 a" at bounding box center [603, 311] width 1207 height 623
click at [670, 373] on div at bounding box center [603, 311] width 1207 height 623
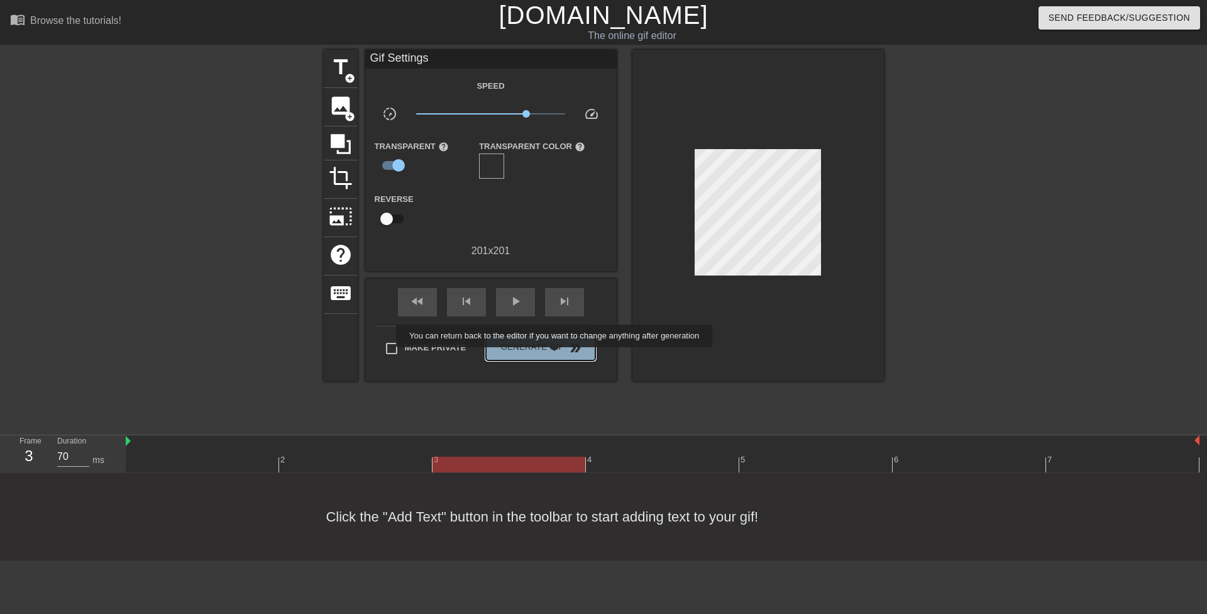
click at [556, 356] on button "Generate Gif double_arrow" at bounding box center [540, 347] width 109 height 25
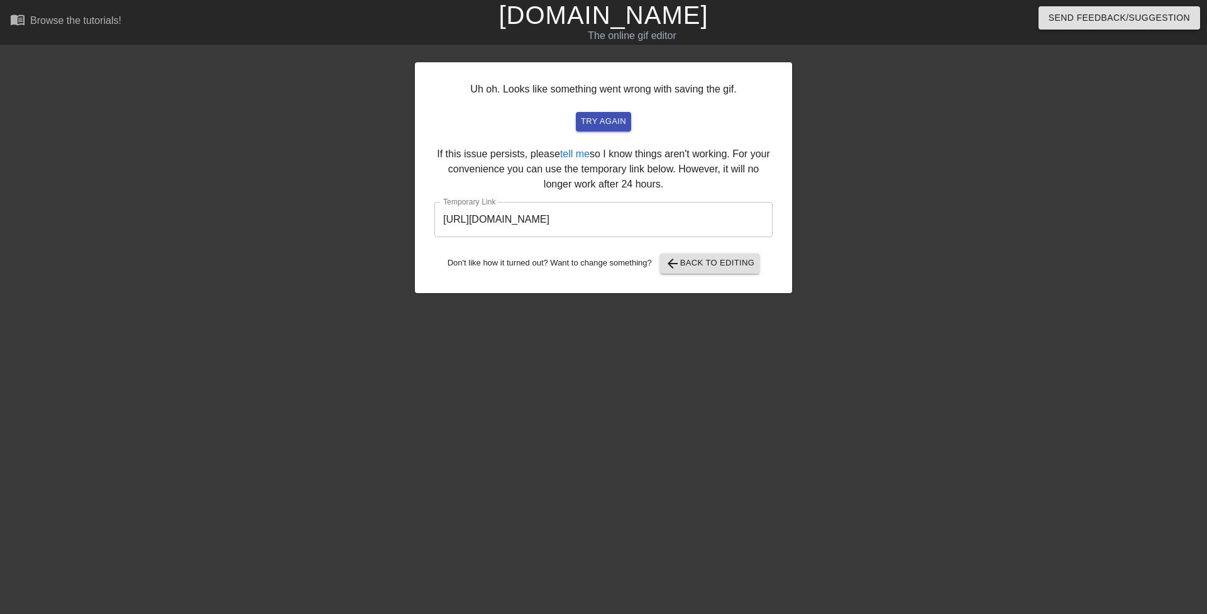
click at [655, 221] on input "[URL][DOMAIN_NAME]" at bounding box center [603, 219] width 338 height 35
drag, startPoint x: 655, startPoint y: 221, endPoint x: 627, endPoint y: 223, distance: 28.3
click at [627, 223] on input "[URL][DOMAIN_NAME]" at bounding box center [603, 219] width 338 height 35
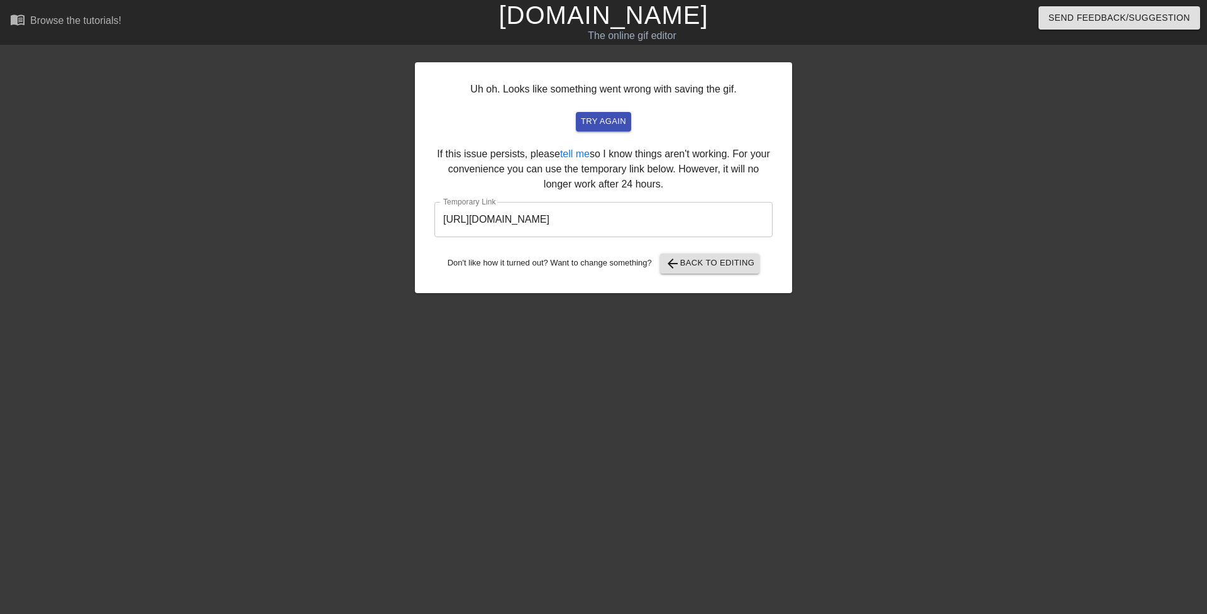
click at [899, 248] on div at bounding box center [901, 238] width 189 height 377
click at [744, 265] on span "arrow_back Back to Editing" at bounding box center [710, 263] width 90 height 15
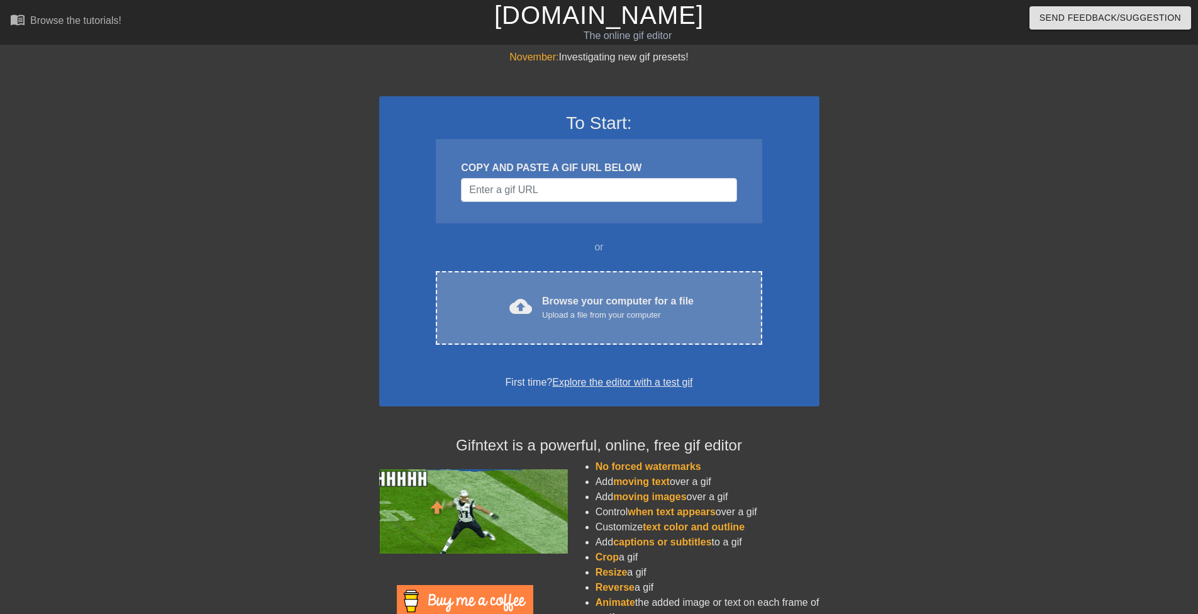
click at [574, 285] on div "cloud_upload Browse your computer for a file Upload a file from your computer C…" at bounding box center [599, 308] width 326 height 74
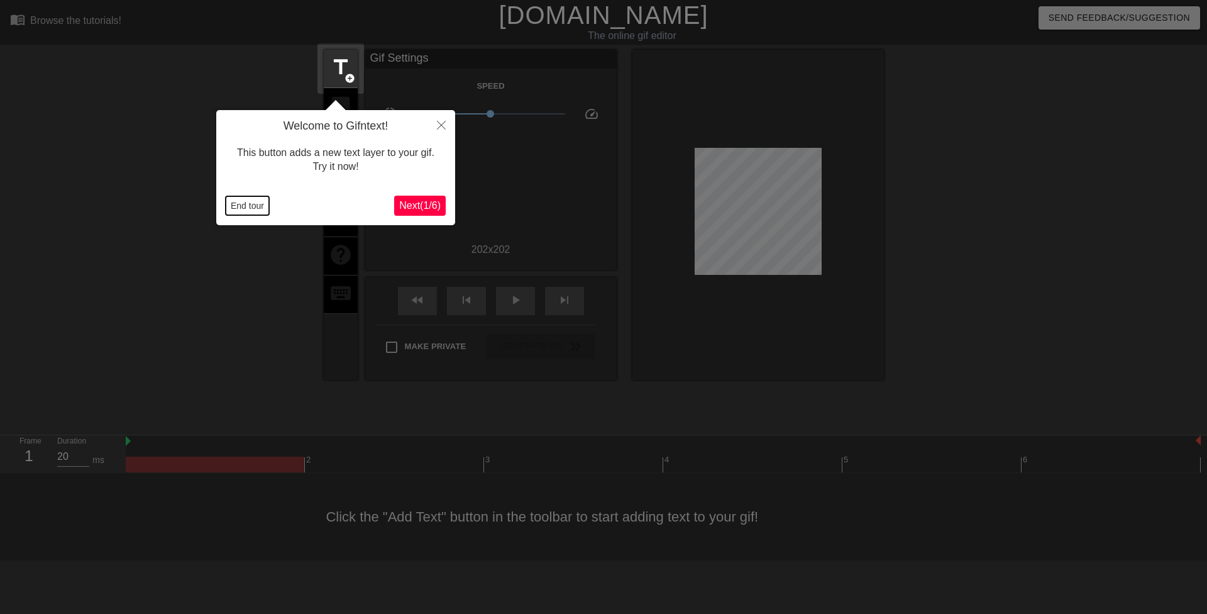
click at [248, 197] on button "End tour" at bounding box center [247, 205] width 43 height 19
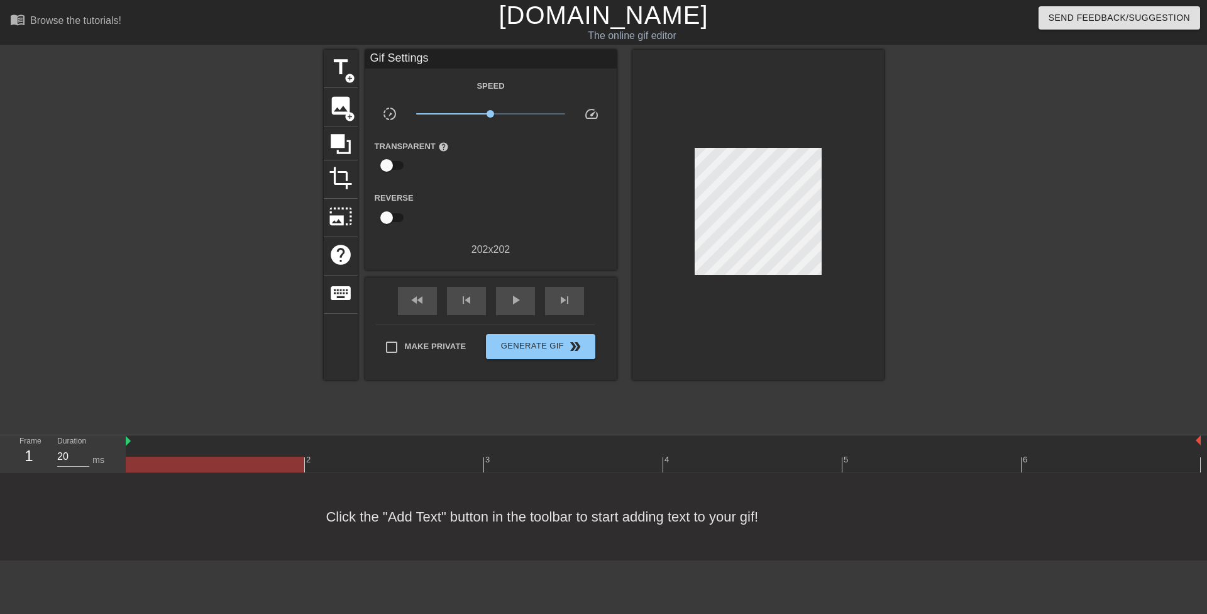
click at [388, 171] on input "checkbox" at bounding box center [387, 165] width 72 height 24
checkbox input "true"
click at [493, 167] on div at bounding box center [491, 165] width 25 height 25
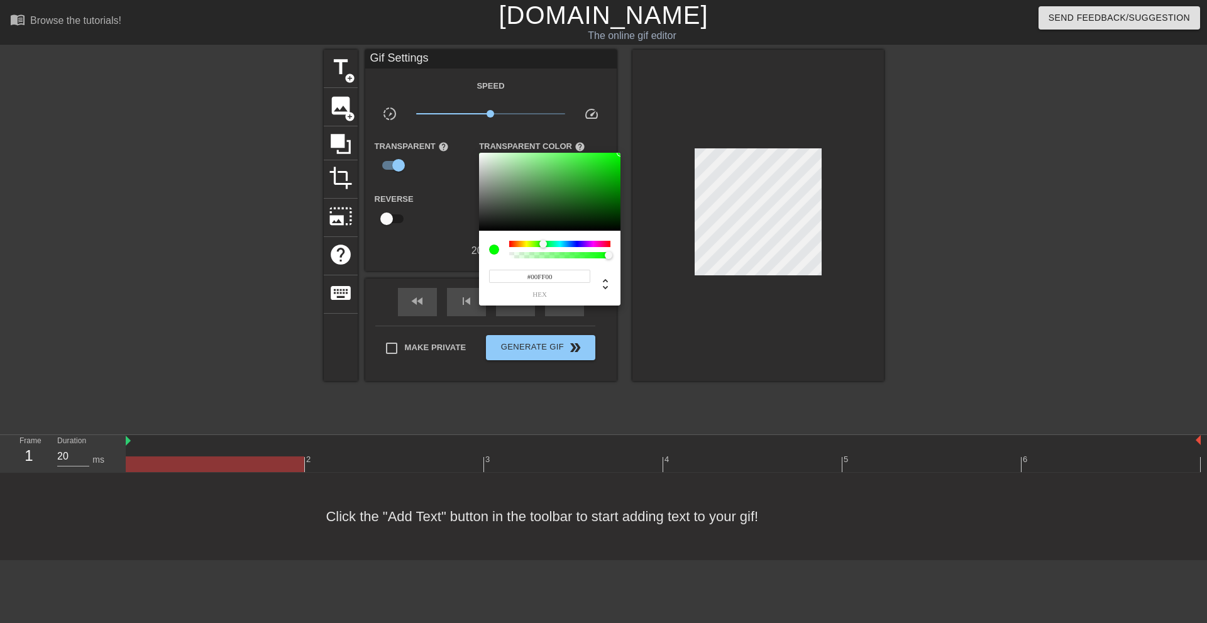
type input "0"
drag, startPoint x: 590, startPoint y: 252, endPoint x: 471, endPoint y: 246, distance: 119.0
click at [471, 246] on div "0 r 255 g 0 b 0 a" at bounding box center [603, 311] width 1207 height 623
type input "128"
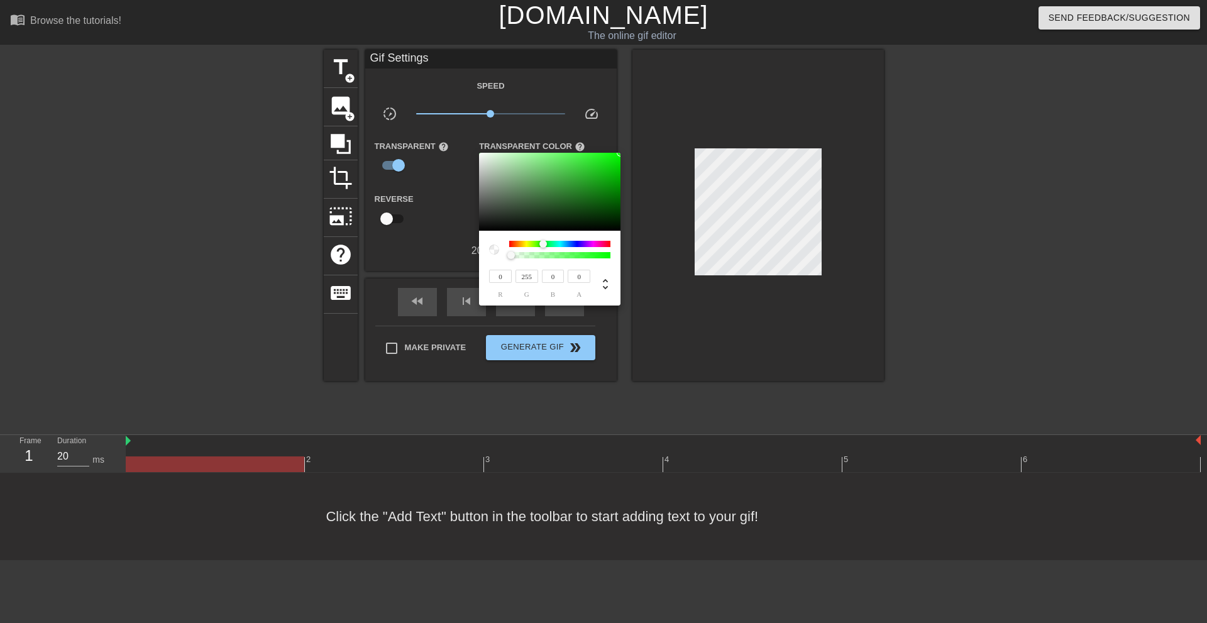
type input "148"
type input "128"
type input "130"
type input "150"
type input "130"
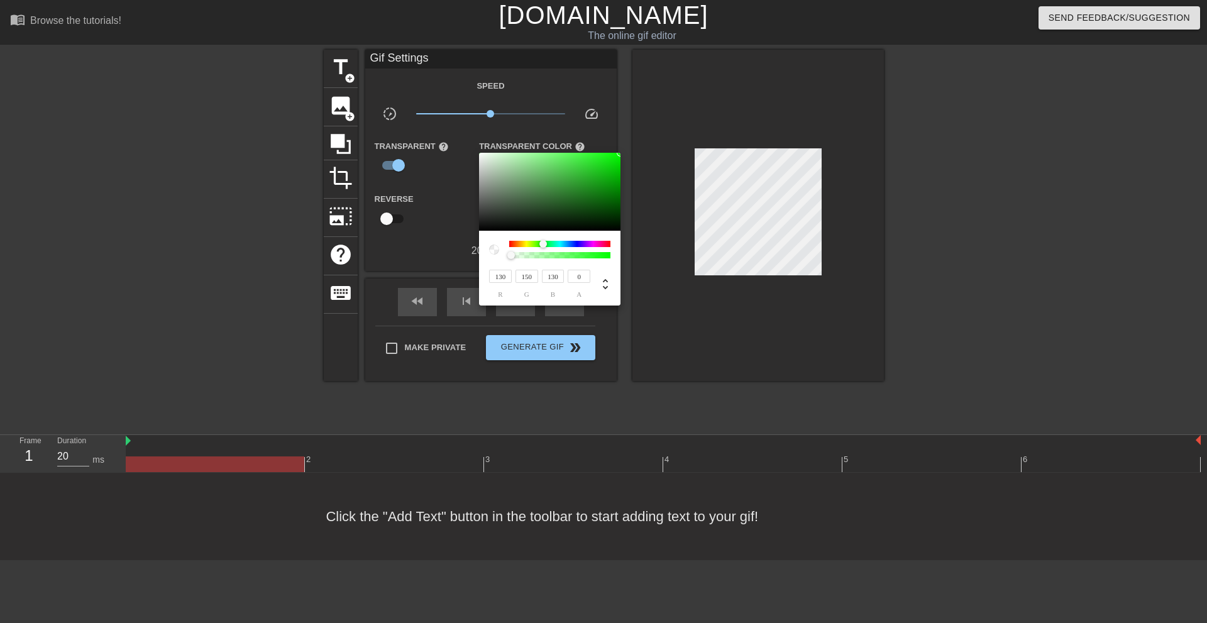
type input "132"
type input "152"
type input "132"
type input "145"
type input "166"
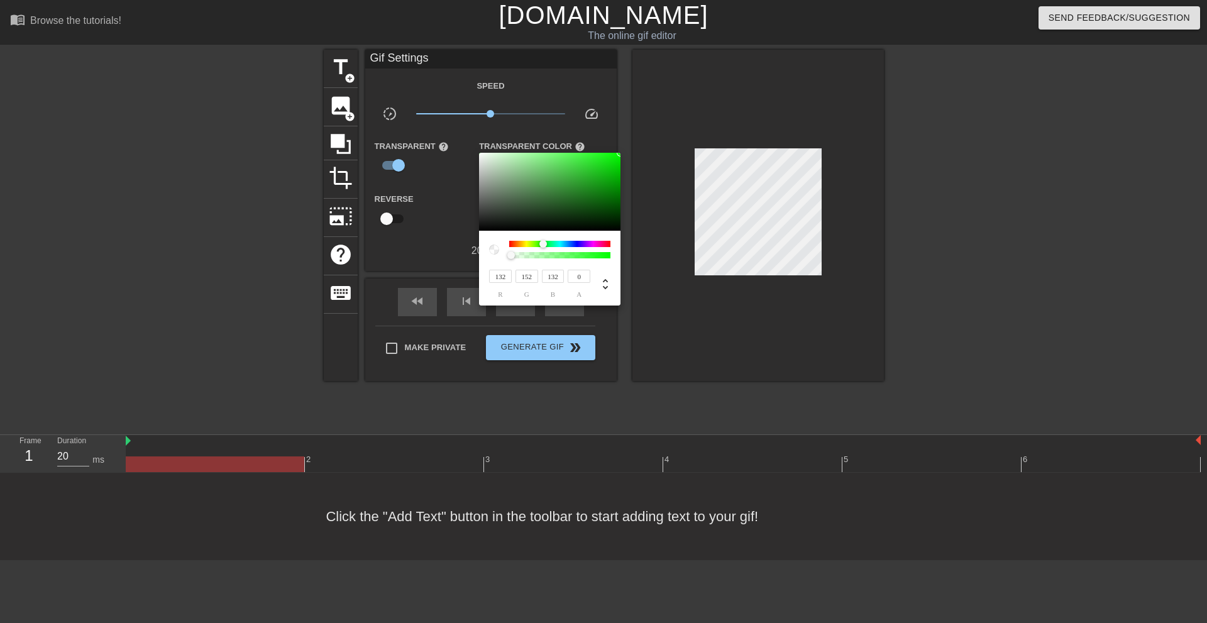
type input "145"
type input "255"
type input "220"
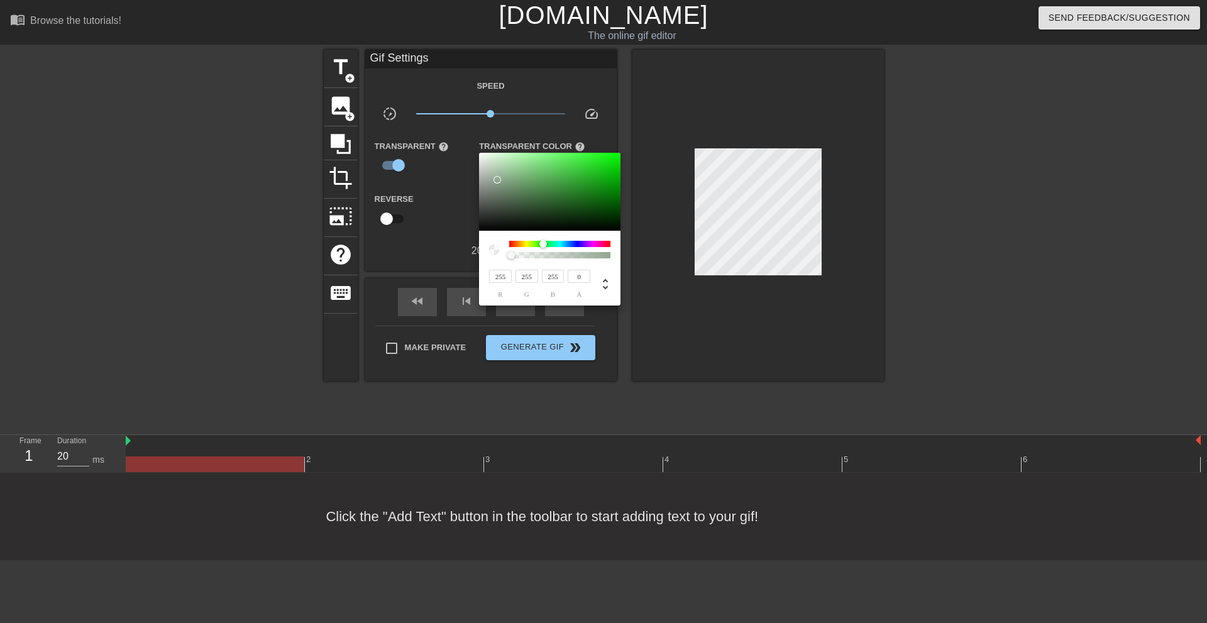
type input "220"
type input "212"
type input "216"
type input "212"
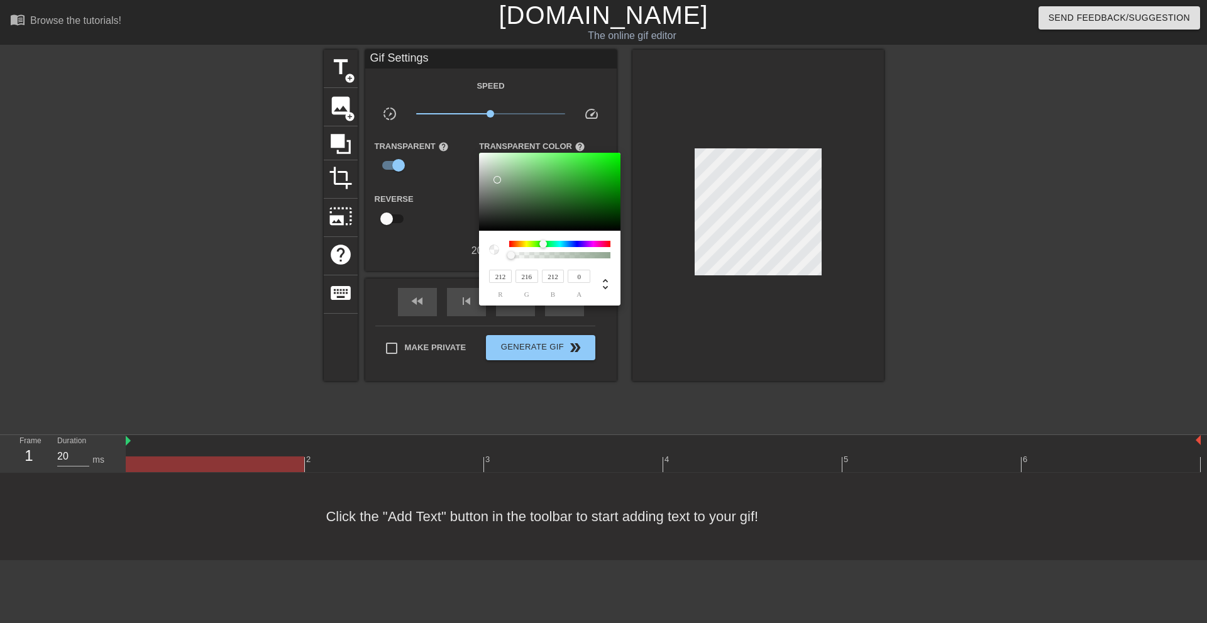
type input "214"
type input "218"
type input "214"
type input "44"
type input "243"
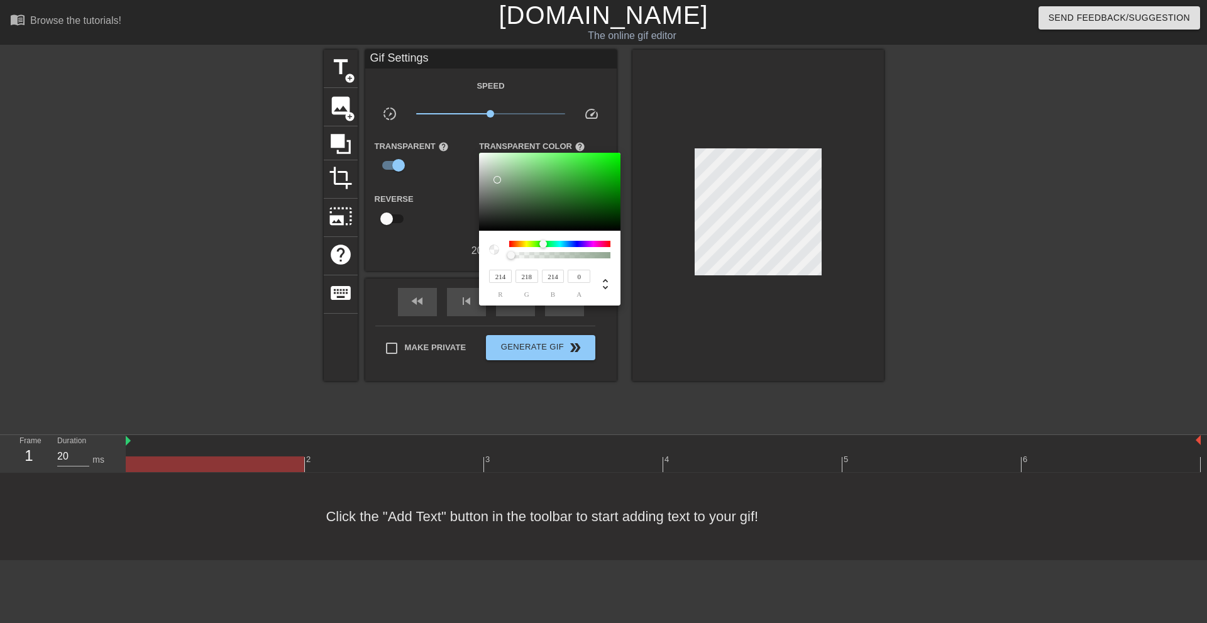
type input "44"
type input "46"
type input "253"
type input "46"
type input "255"
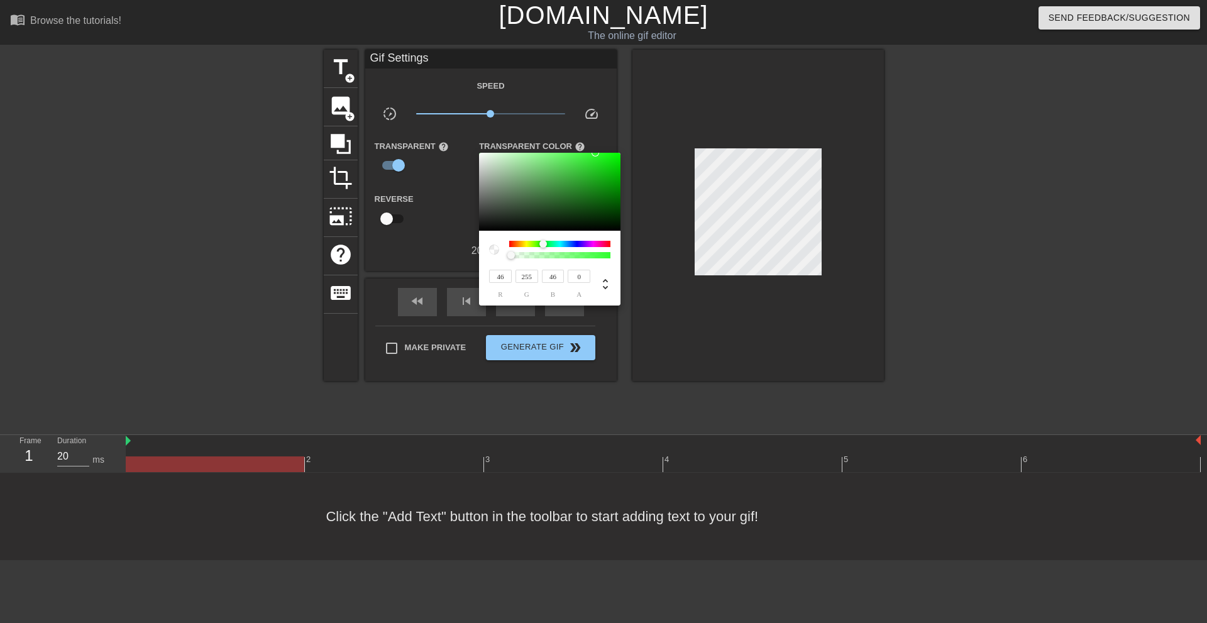
click at [480, 153] on div at bounding box center [549, 192] width 141 height 78
type input "243"
type input "249"
type input "243"
type input "240"
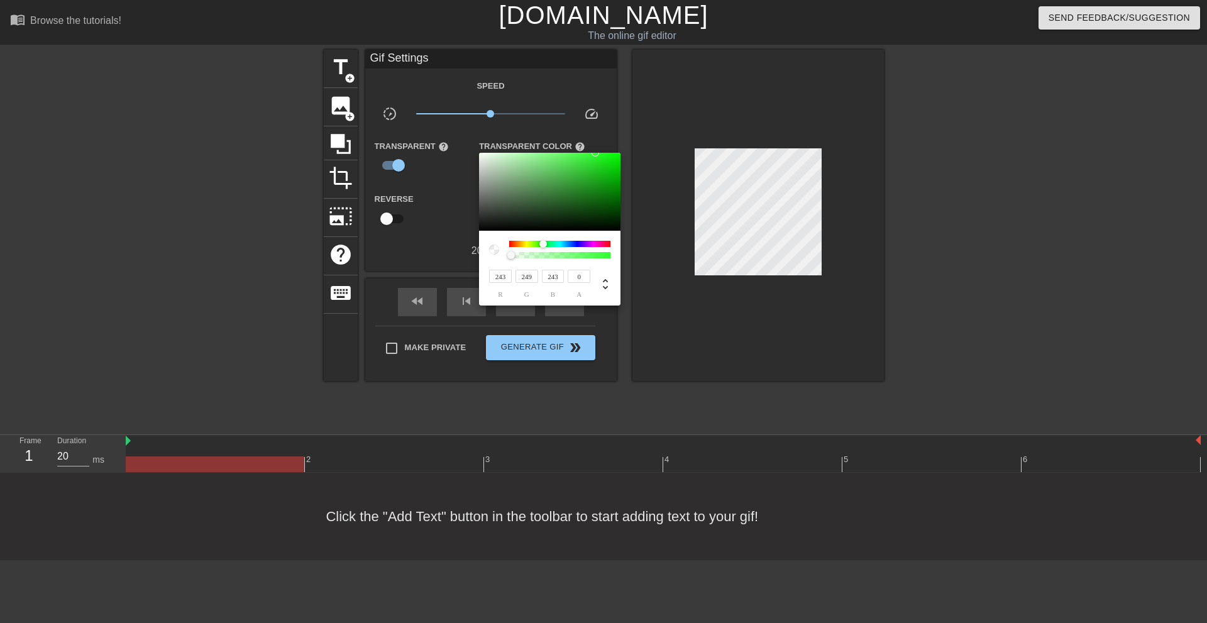
type input "247"
type input "240"
click at [483, 155] on div at bounding box center [549, 192] width 141 height 78
click at [483, 155] on div at bounding box center [484, 156] width 8 height 8
click at [483, 155] on div at bounding box center [483, 156] width 8 height 8
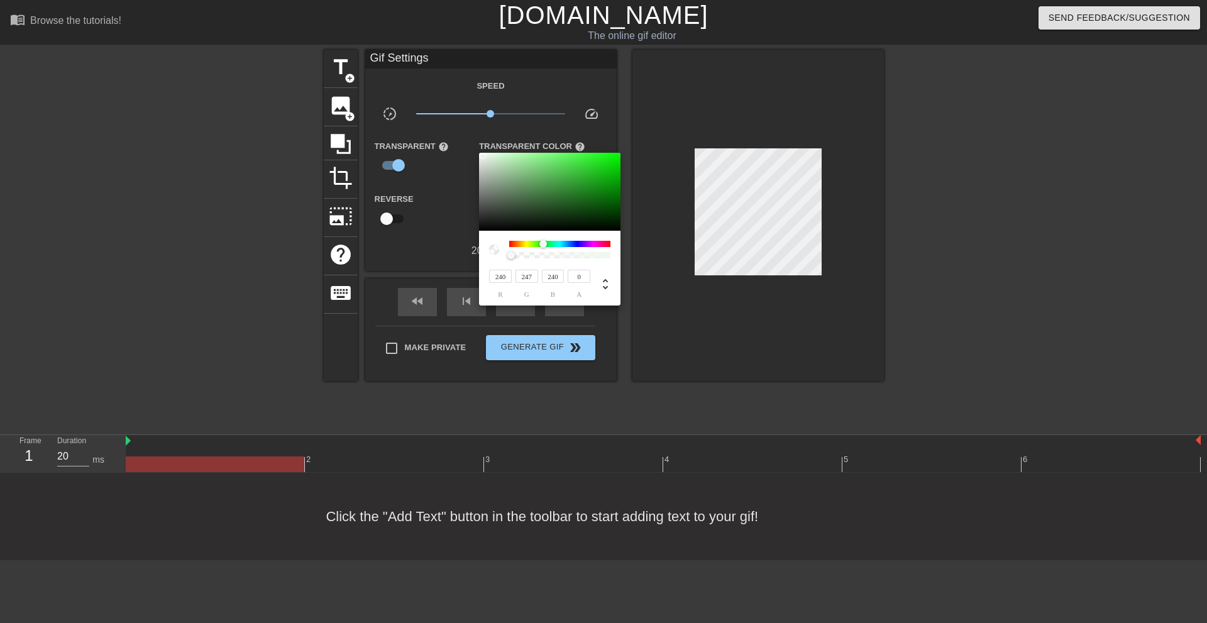
type input "238"
type input "241"
type input "238"
type input "240"
type input "243"
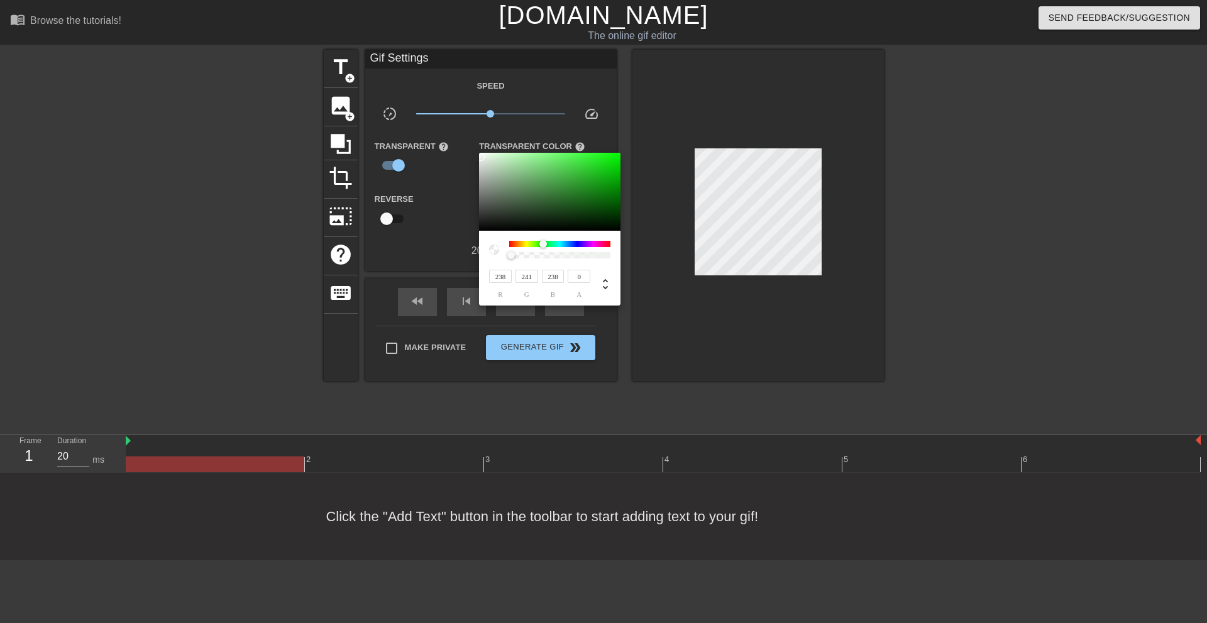
type input "240"
type input "44"
type input "249"
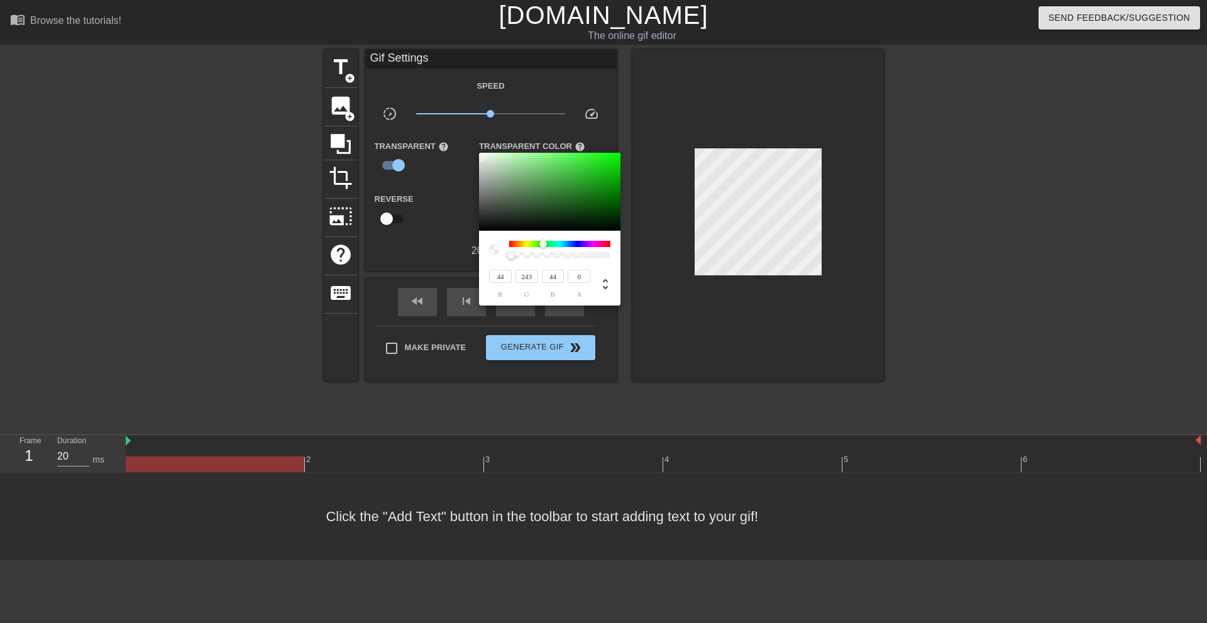
type input "249"
drag, startPoint x: 481, startPoint y: 157, endPoint x: 470, endPoint y: 155, distance: 11.6
click at [470, 155] on div "249 r 249 g 249 b 0 a" at bounding box center [603, 311] width 1207 height 623
type input "230"
type input "239"
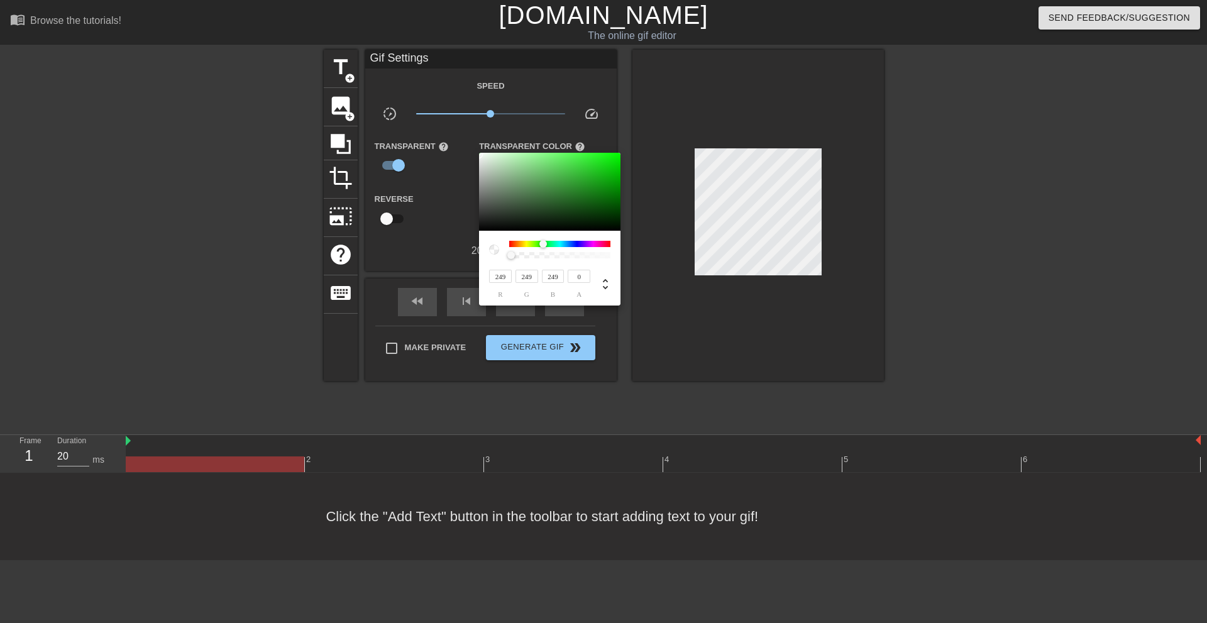
type input "230"
type input "229"
type input "224"
type input "236"
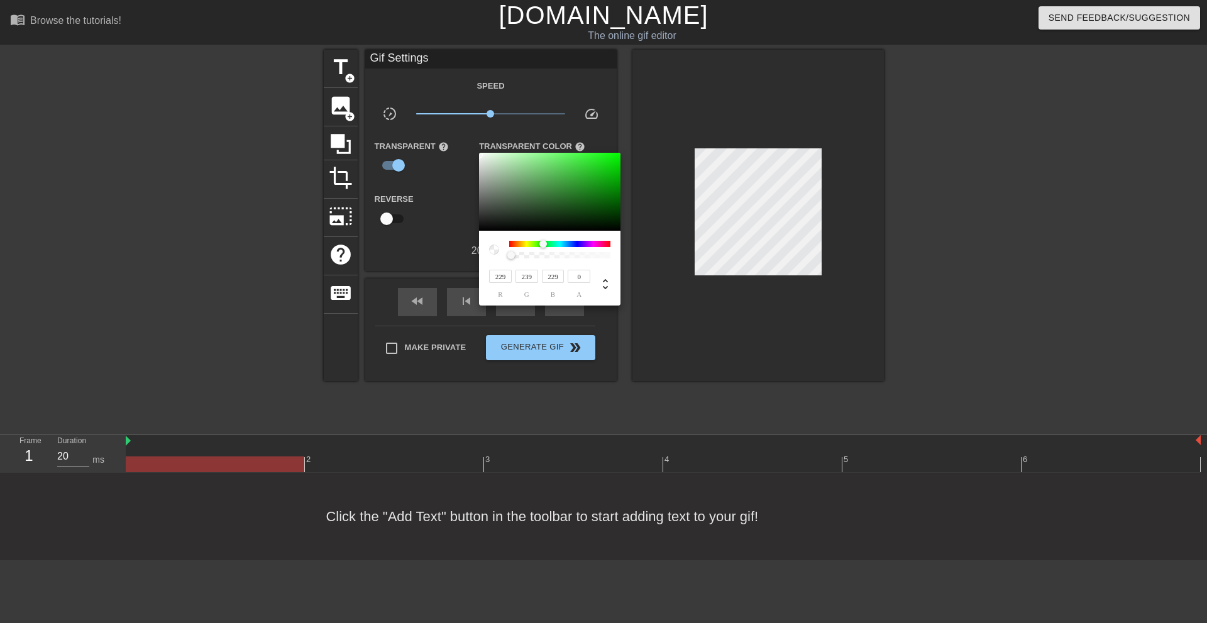
type input "224"
type input "11"
type input "72"
type input "11"
type input "9"
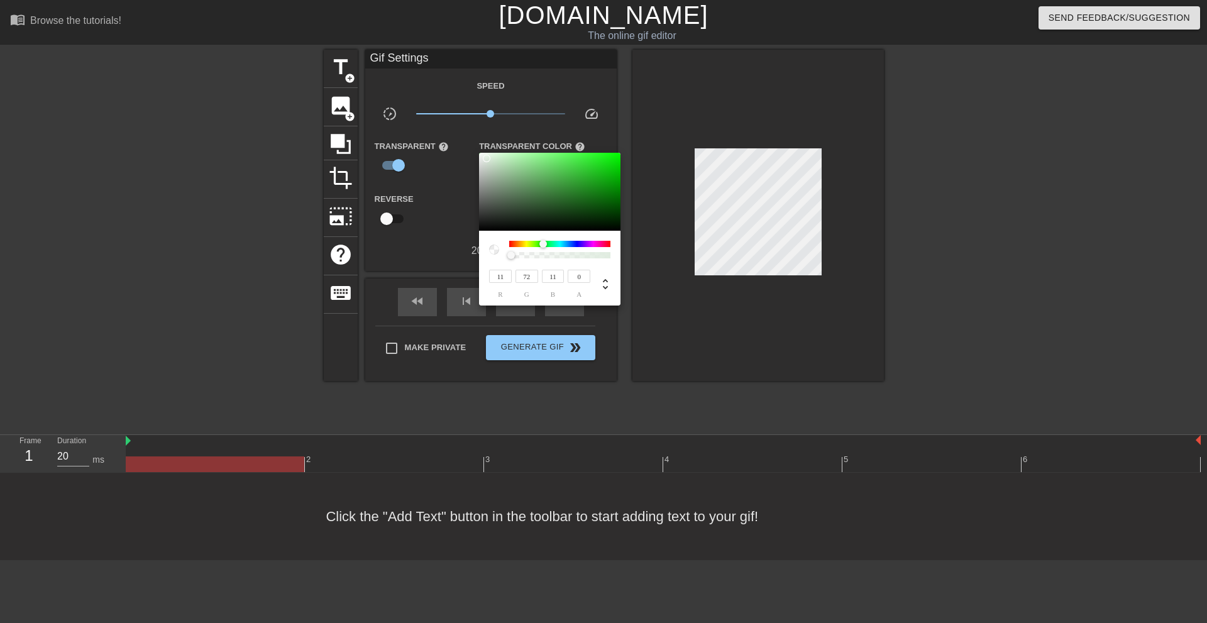
type input "67"
type input "9"
type input "70"
type input "12"
type input "78"
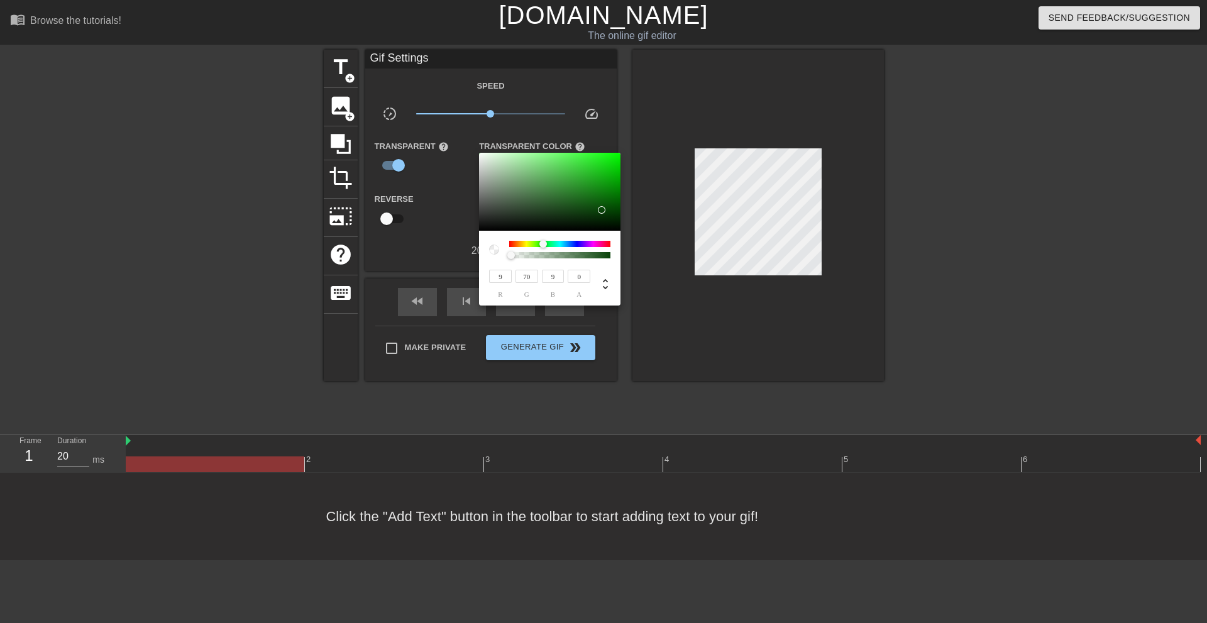
type input "12"
type input "80"
click at [599, 206] on div at bounding box center [602, 210] width 8 height 8
type input "11"
type input "160"
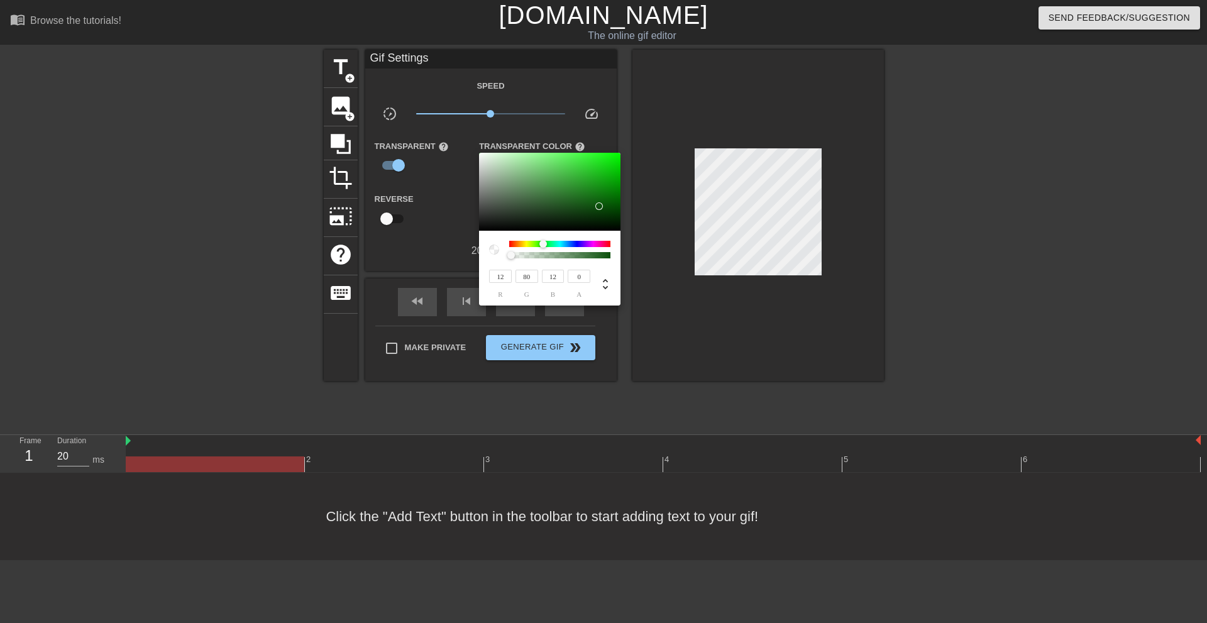
type input "11"
type input "10"
type input "162"
type input "10"
click at [612, 181] on div at bounding box center [549, 192] width 141 height 78
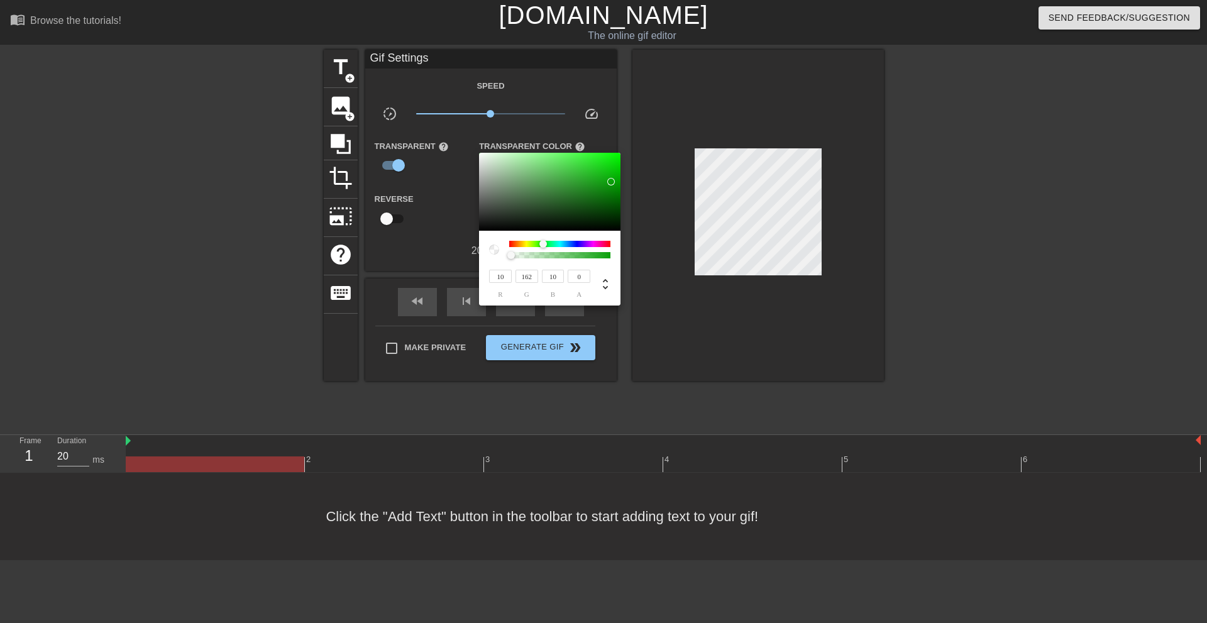
type input "11"
type input "164"
type input "11"
type input "166"
drag, startPoint x: 611, startPoint y: 180, endPoint x: 610, endPoint y: 168, distance: 12.0
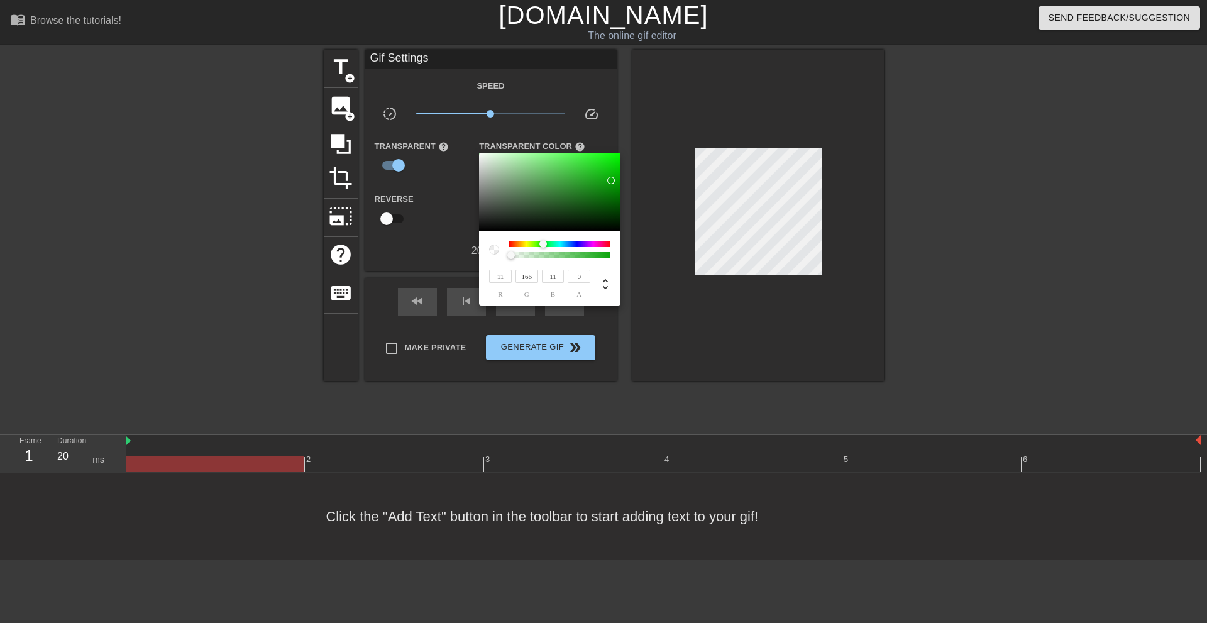
click at [611, 178] on div at bounding box center [611, 181] width 8 height 8
type input "12"
type input "173"
type input "12"
type input "15"
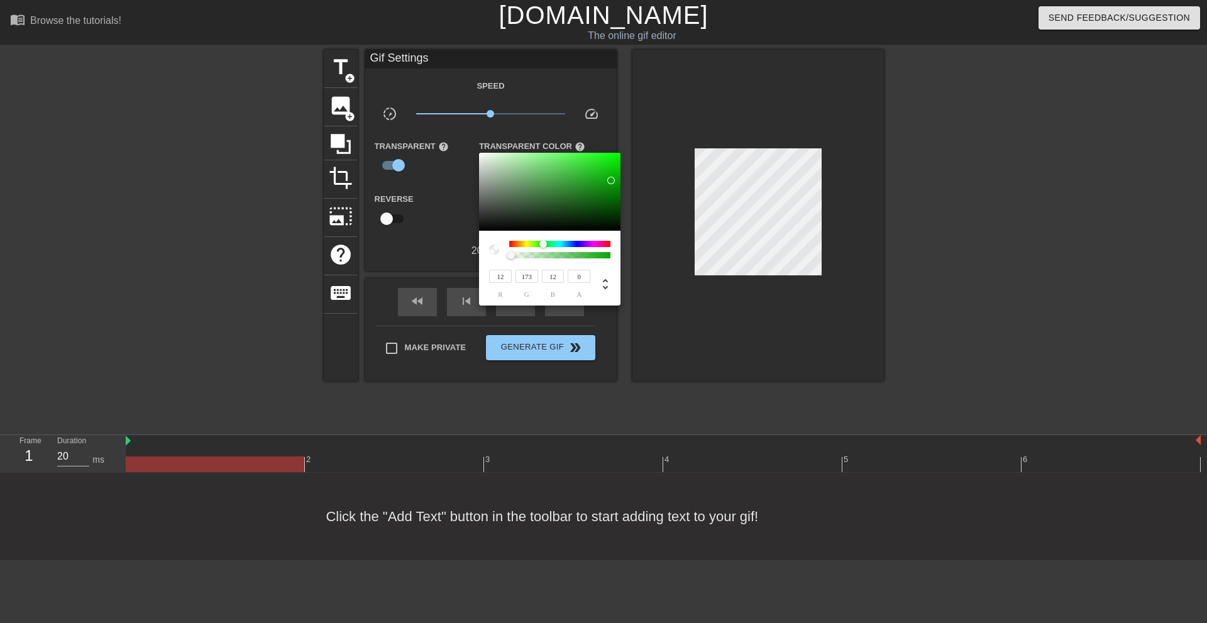
type input "201"
type input "15"
type input "16"
type input "203"
type input "16"
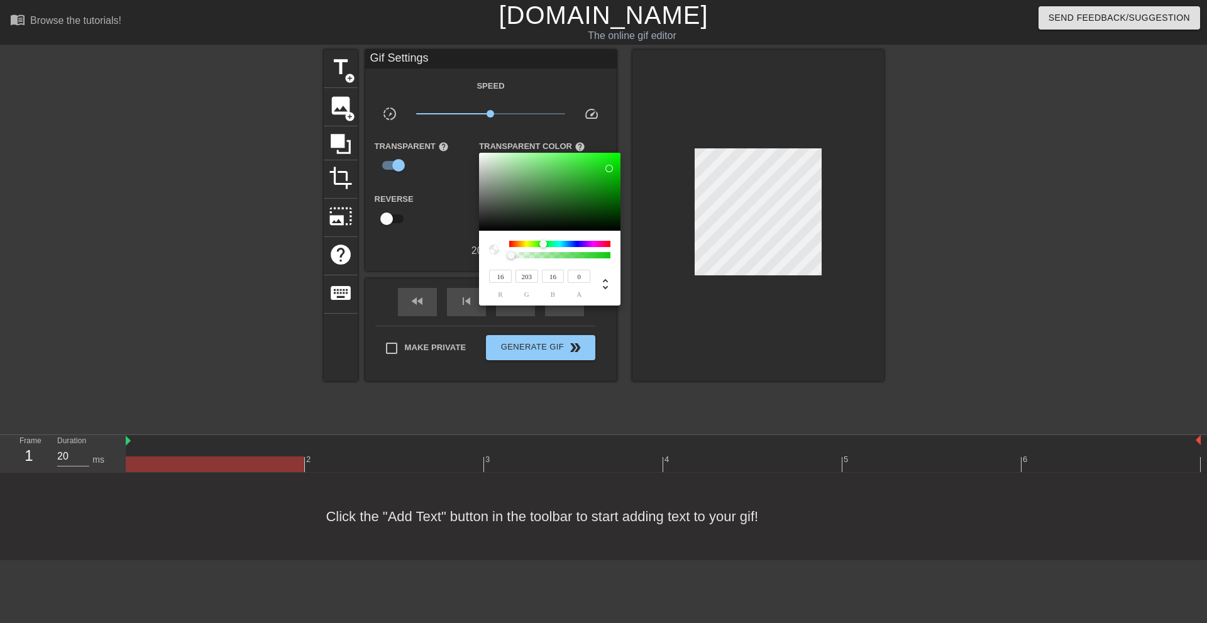
type input "71"
type input "210"
type input "71"
type input "96"
type input "206"
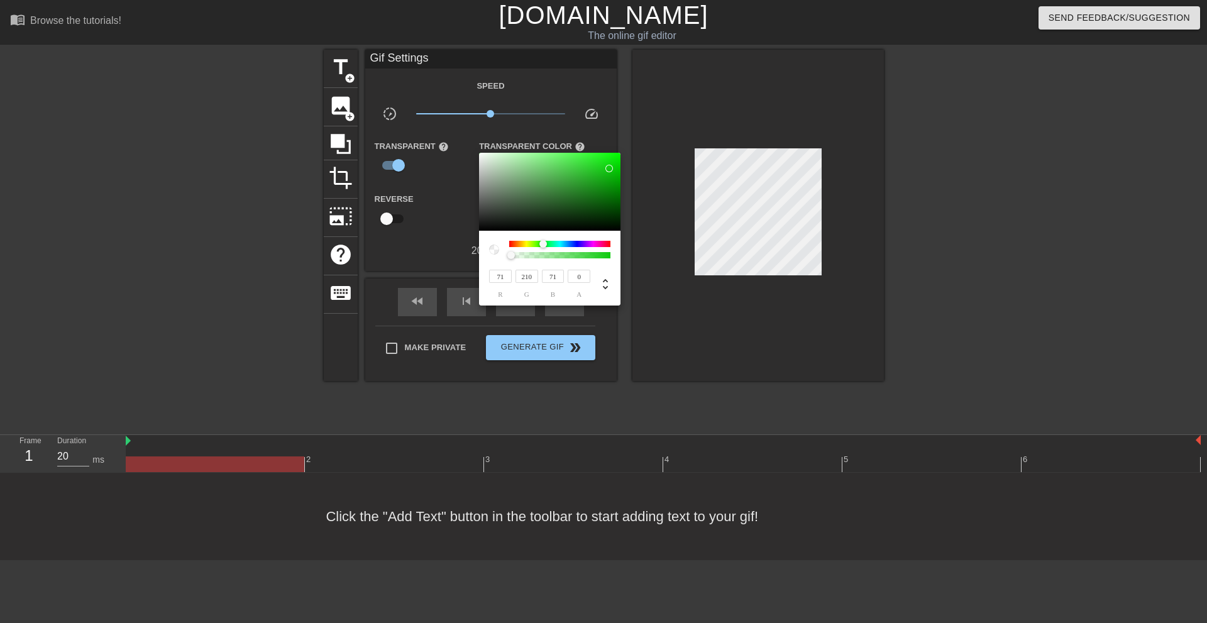
type input "96"
type input "105"
type input "193"
type input "105"
drag, startPoint x: 548, startPoint y: 171, endPoint x: 509, endPoint y: 172, distance: 38.4
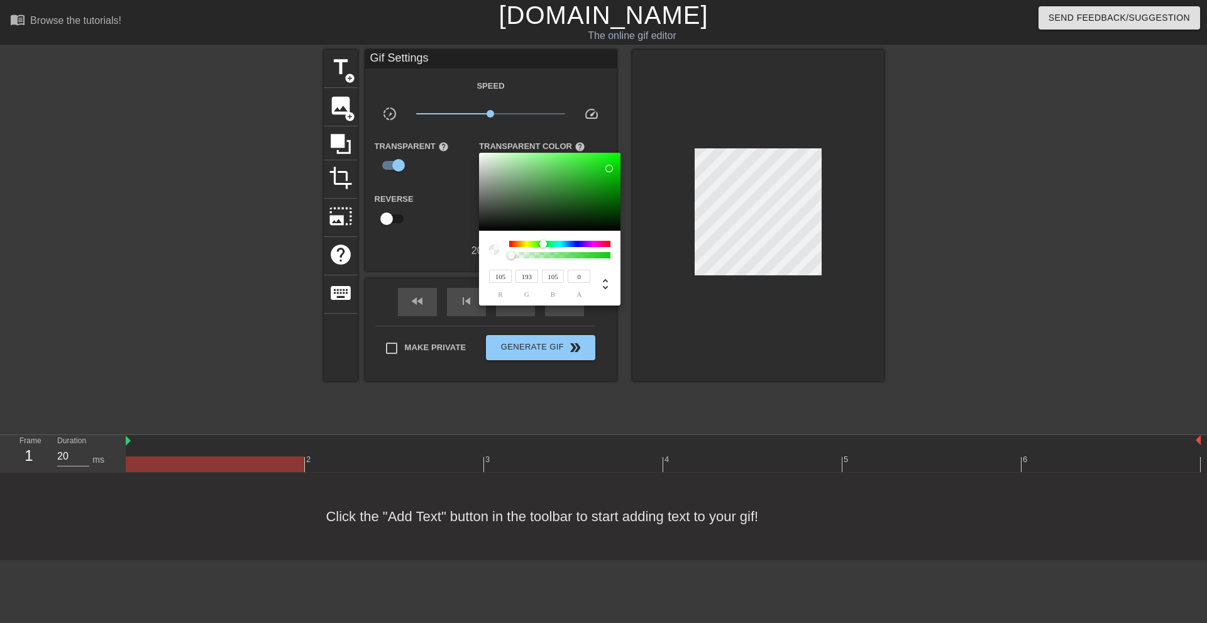
click at [534, 172] on div at bounding box center [549, 192] width 141 height 78
type input "117"
type input "191"
type input "117"
type input "150"
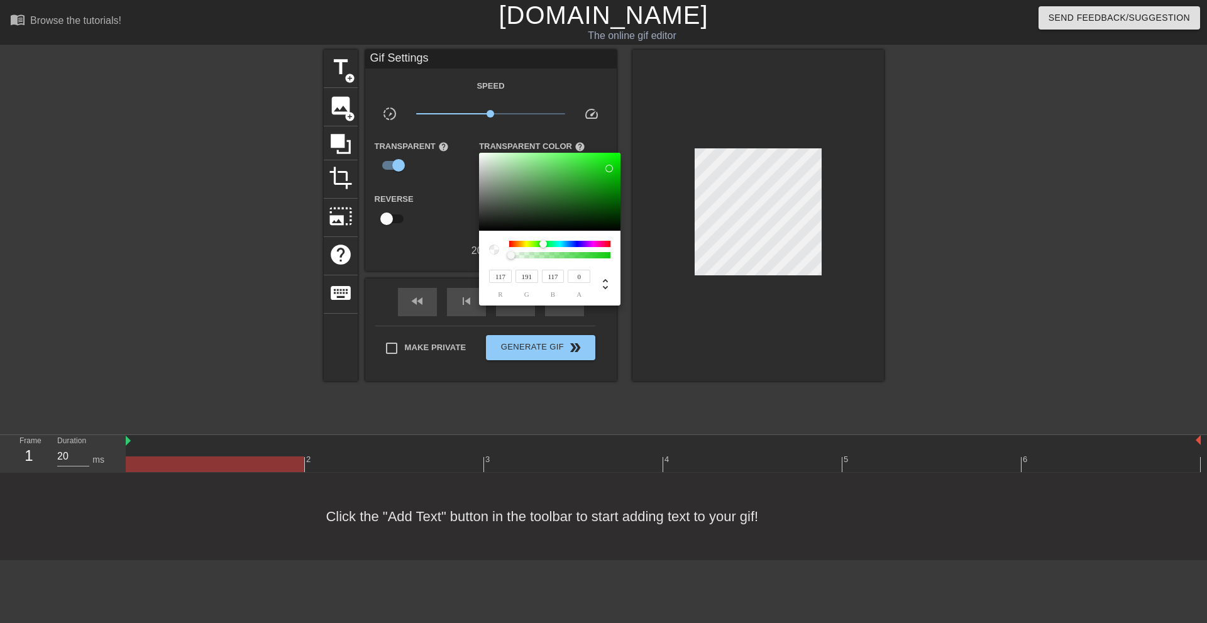
type input "193"
type input "150"
type input "152"
type input "153"
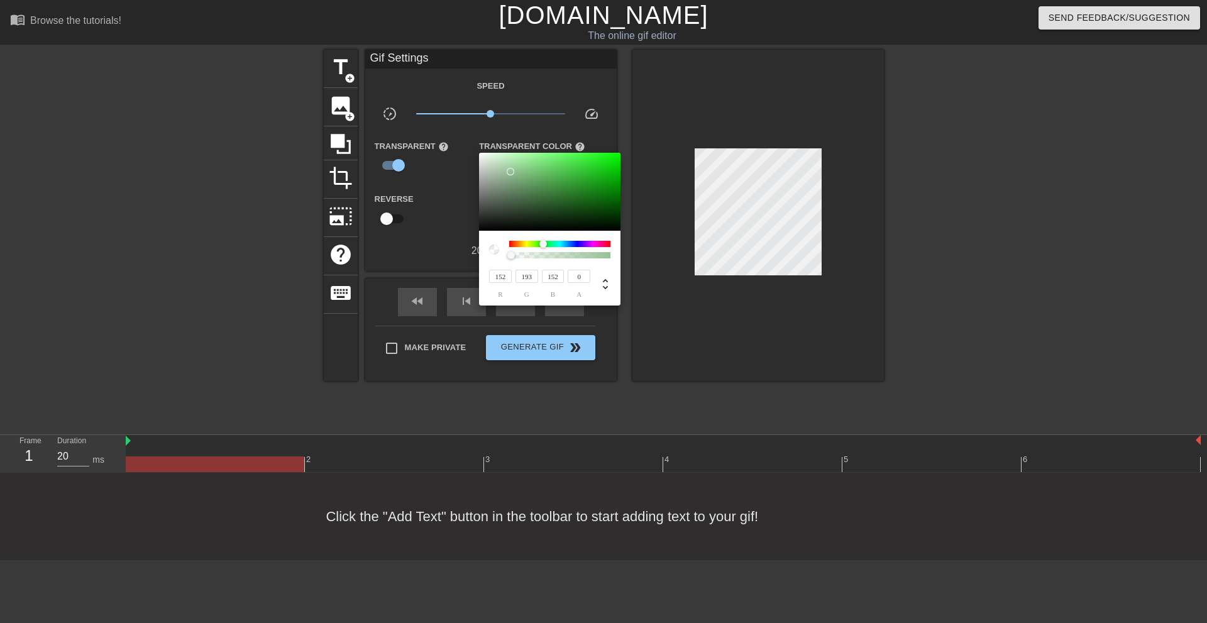
type input "153"
drag, startPoint x: 509, startPoint y: 172, endPoint x: 483, endPoint y: 170, distance: 25.8
click at [495, 172] on div at bounding box center [549, 192] width 141 height 78
type input "171"
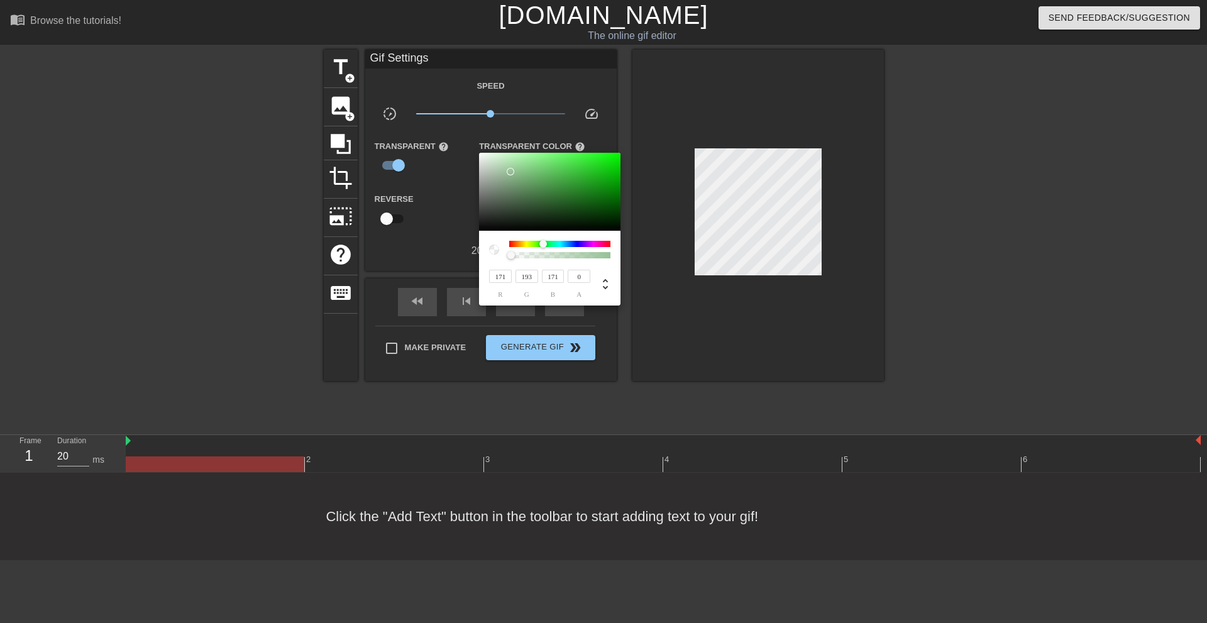
type input "193"
type input "199"
type input "193"
type input "194"
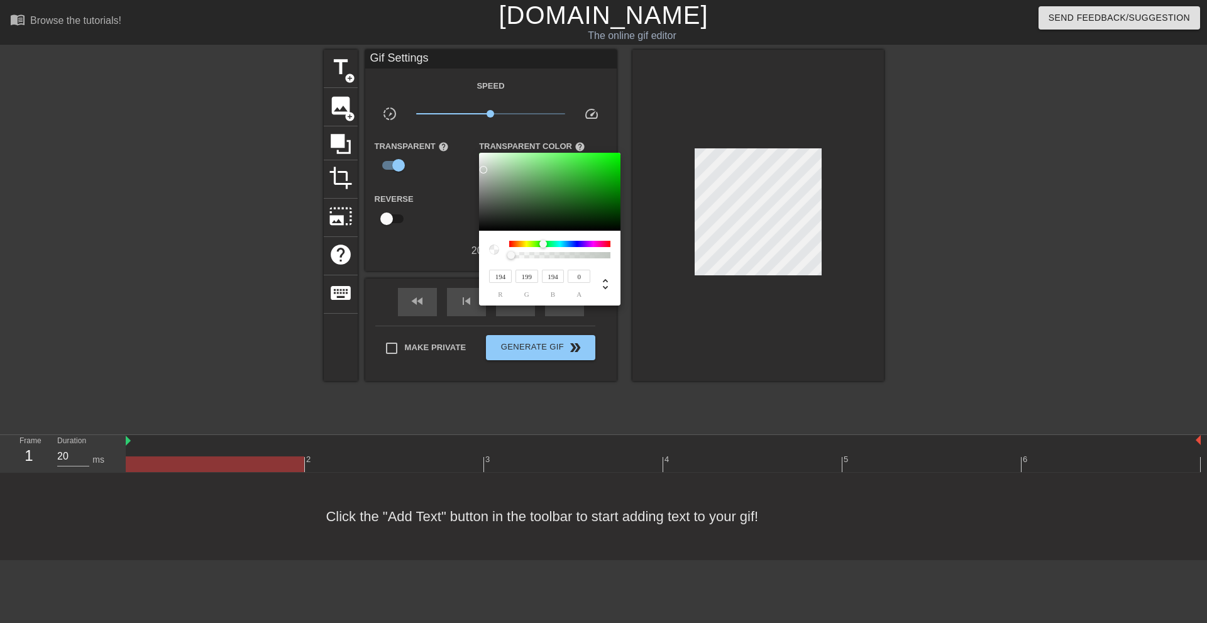
type input "201"
type input "203"
type input "201"
click at [481, 168] on div at bounding box center [484, 170] width 8 height 8
type input "222"
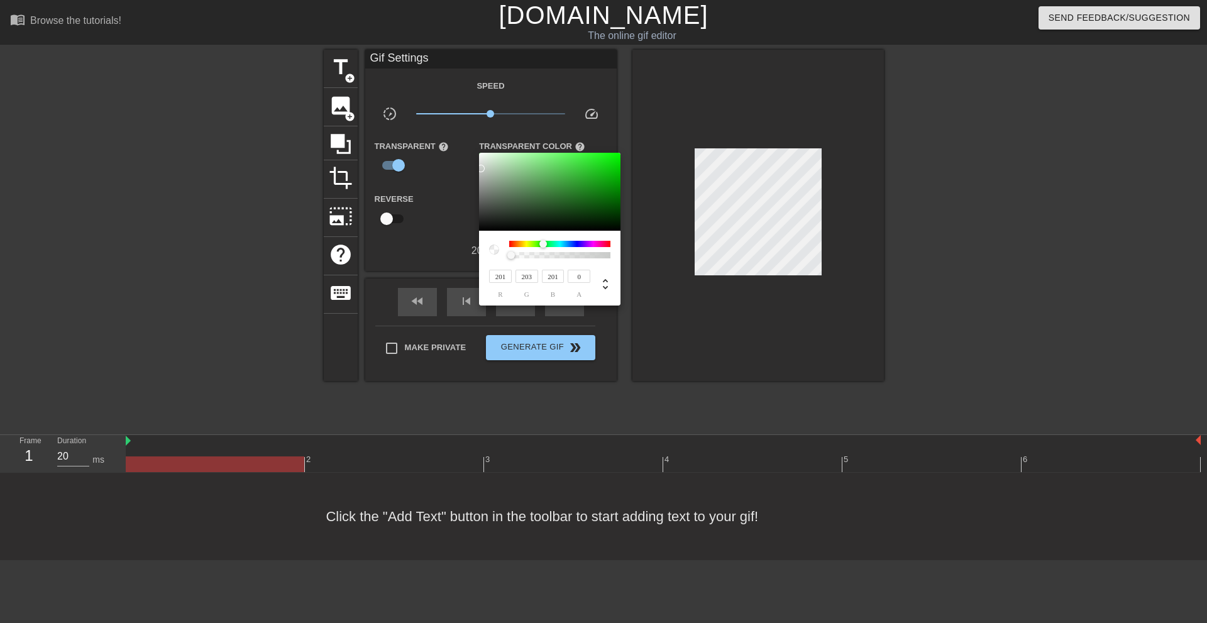
type input "243"
type input "222"
click at [491, 157] on div at bounding box center [549, 192] width 141 height 78
type input "231"
type input "245"
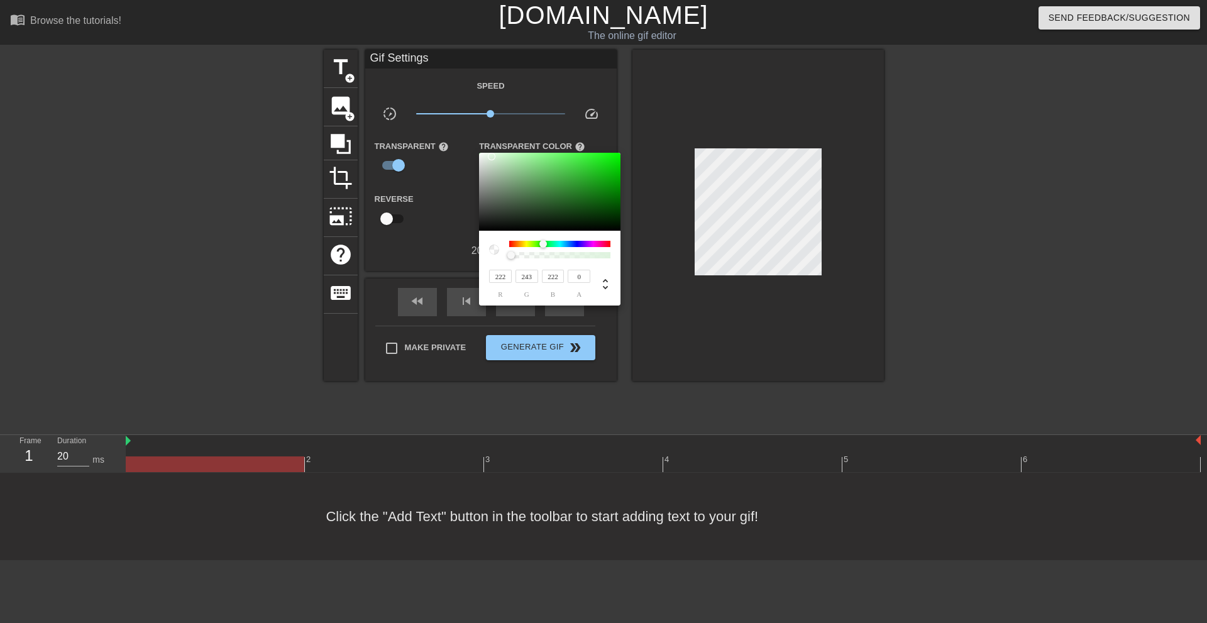
type input "231"
type input "233"
type input "247"
type input "233"
type input "248"
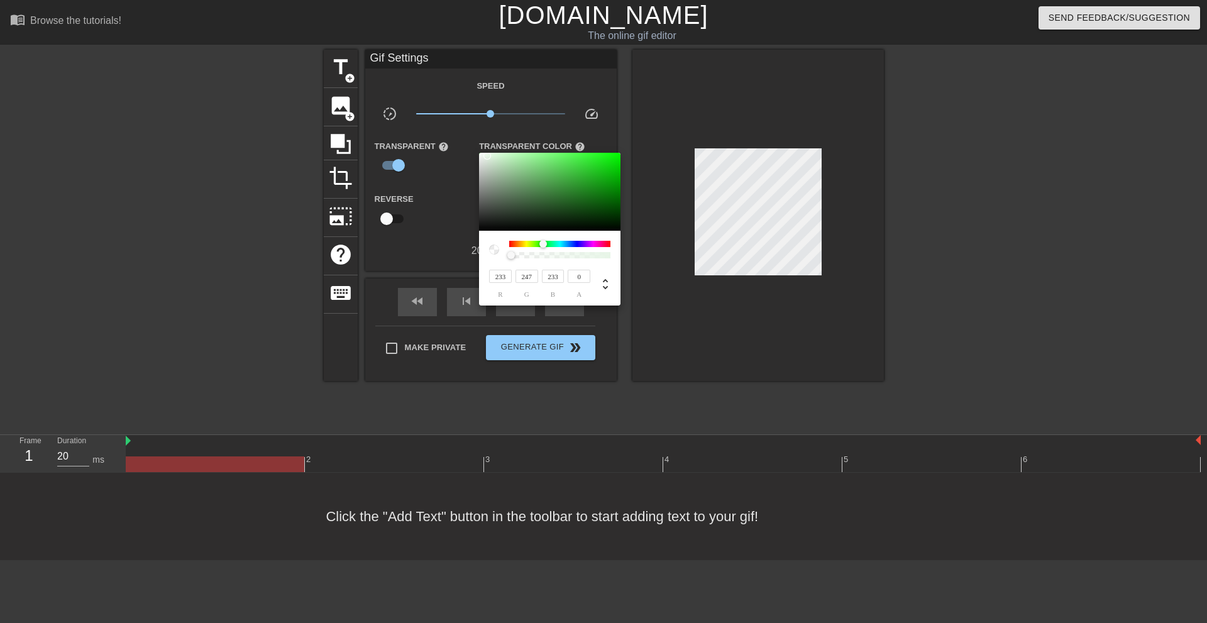
type input "255"
type input "248"
type input "159"
type input "255"
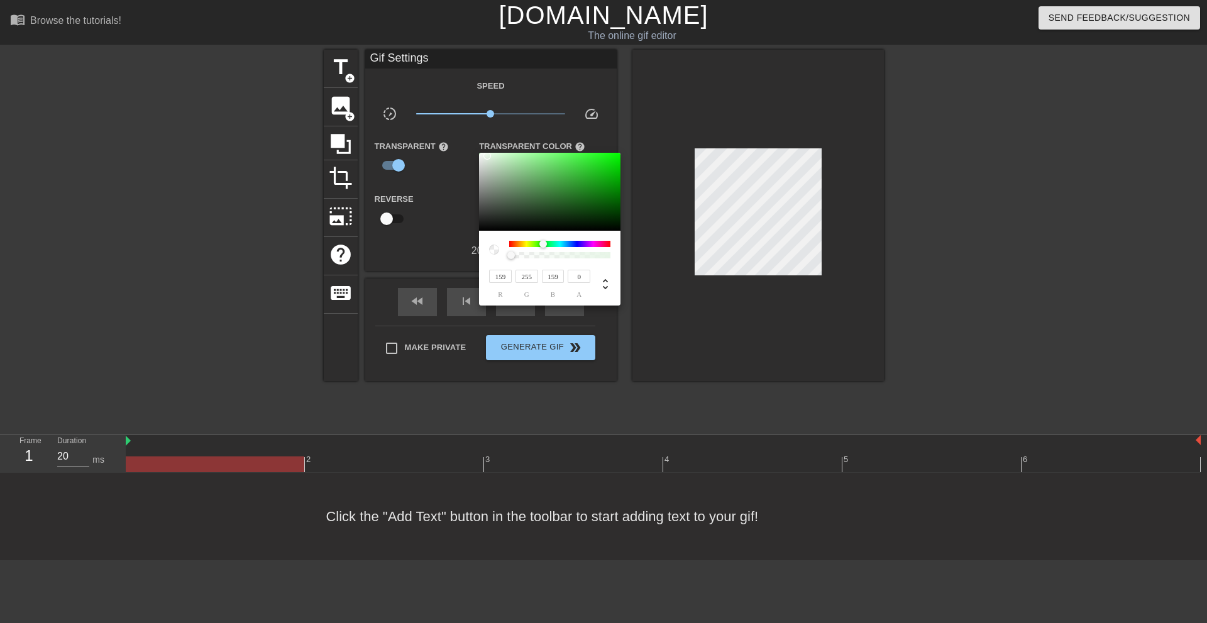
type input "255"
drag, startPoint x: 487, startPoint y: 156, endPoint x: 473, endPoint y: 133, distance: 26.9
click at [473, 133] on div "255 r 255 g 255 b 0 a" at bounding box center [603, 311] width 1207 height 623
click at [492, 250] on div at bounding box center [494, 250] width 10 height 10
